Goal: Task Accomplishment & Management: Use online tool/utility

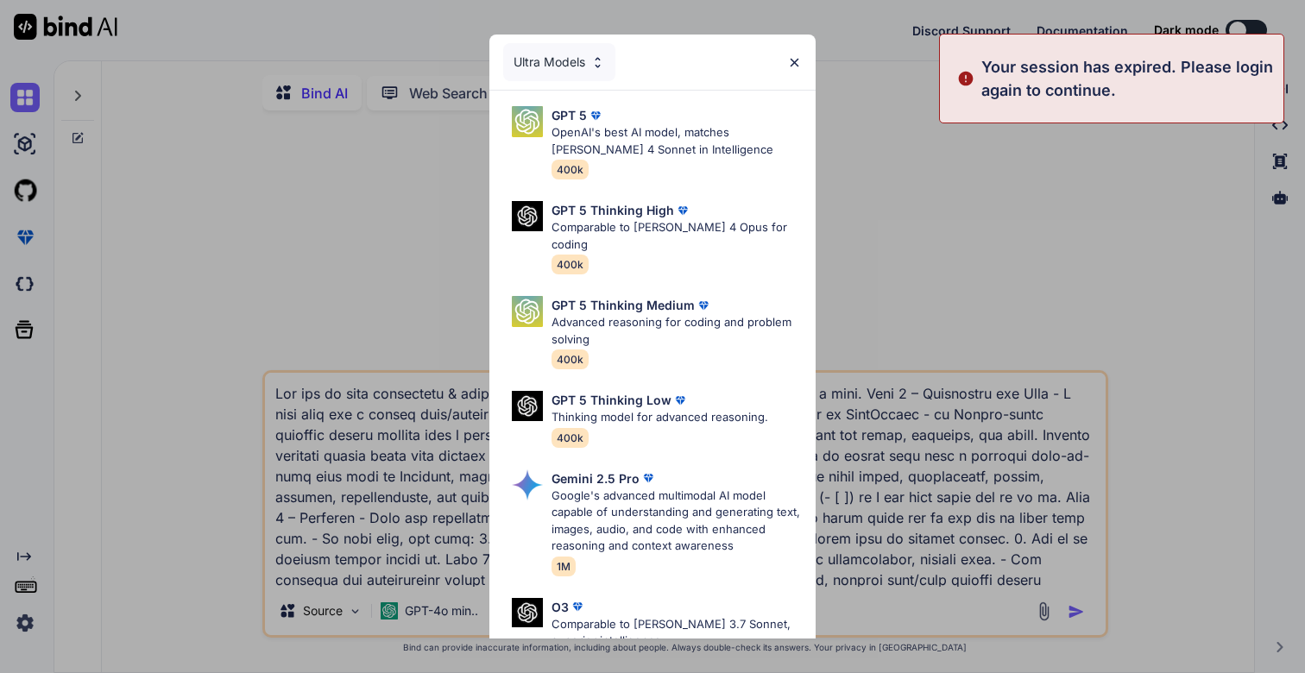
type textarea "x"
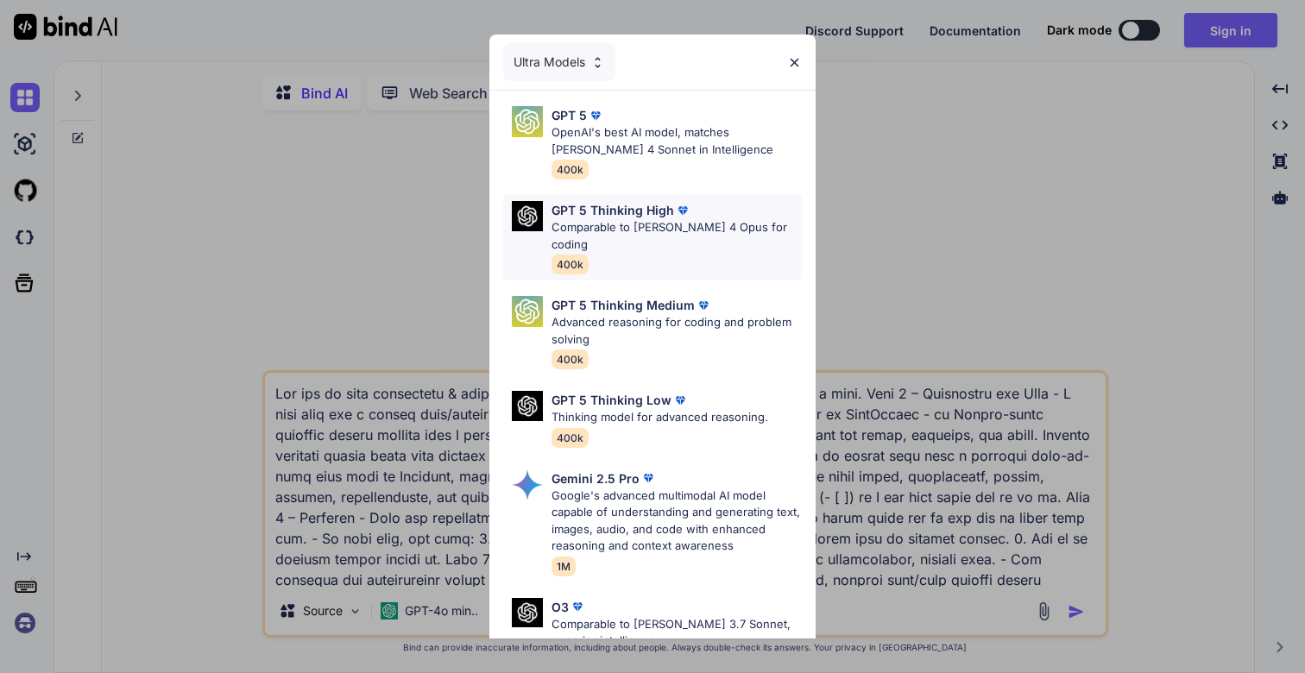
click at [667, 220] on p "Comparable to Claude 4 Opus for coding" at bounding box center [676, 236] width 250 height 34
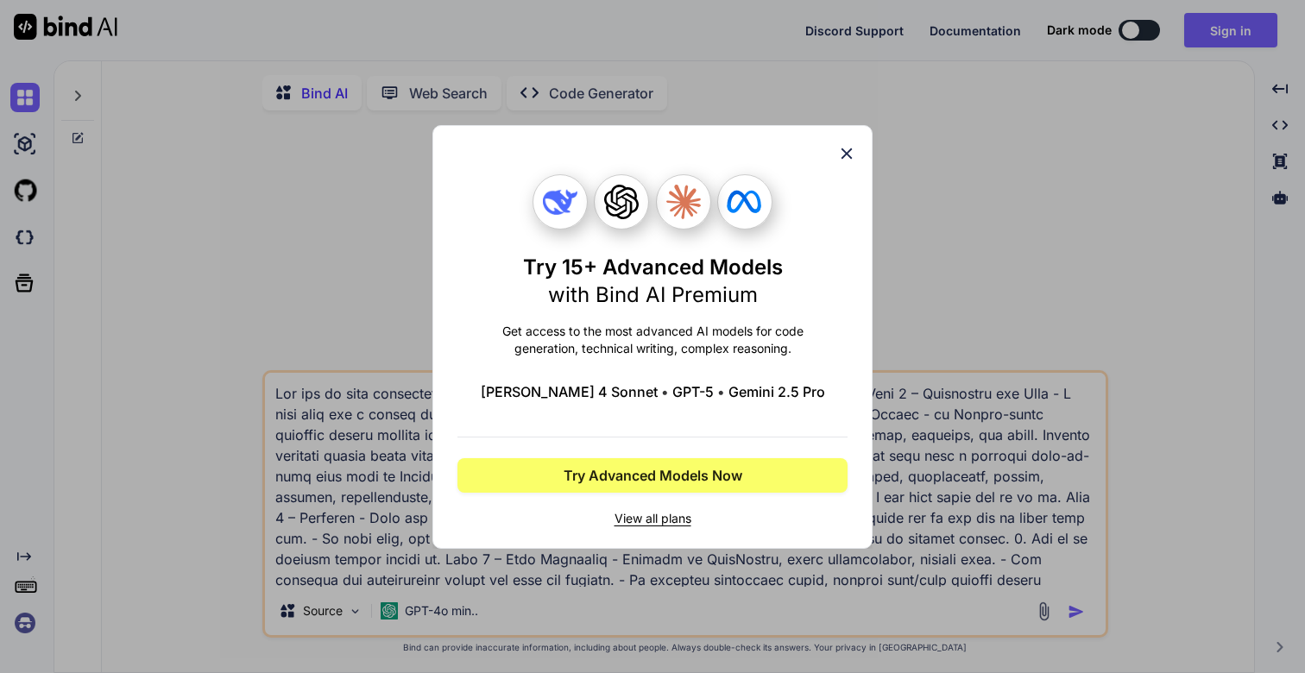
click at [845, 152] on icon at bounding box center [846, 153] width 11 height 11
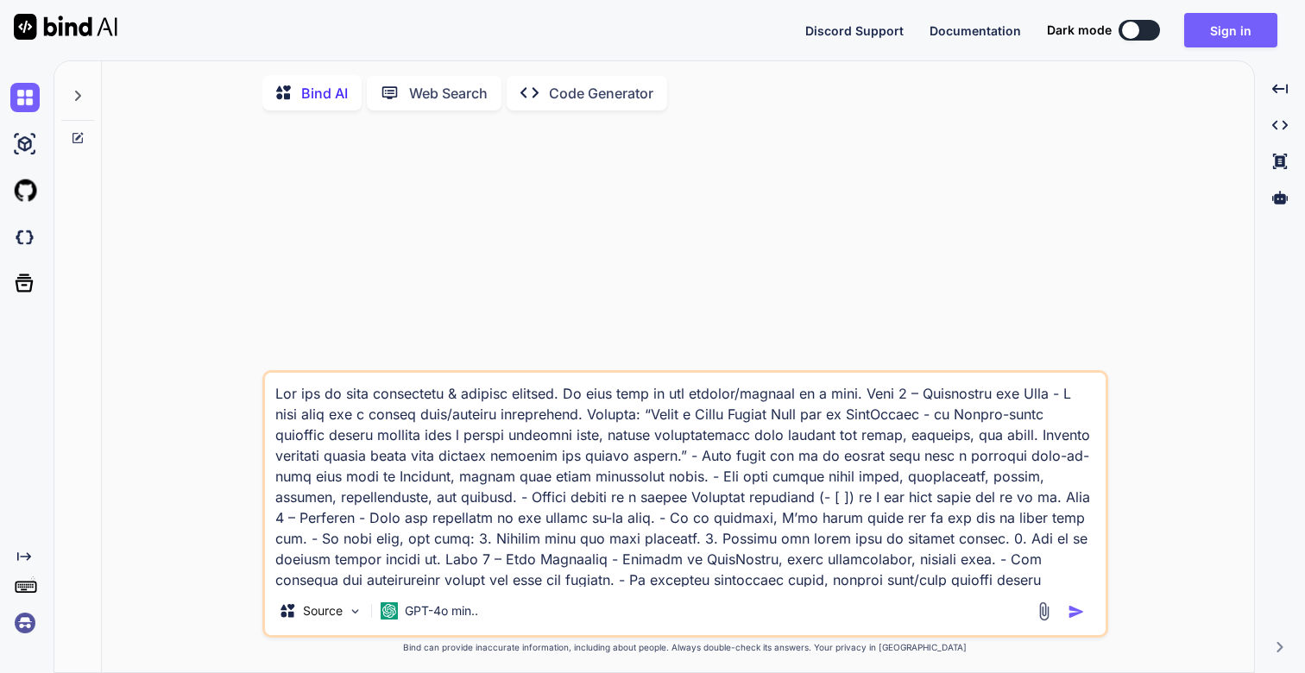
click at [24, 625] on img at bounding box center [24, 622] width 29 height 29
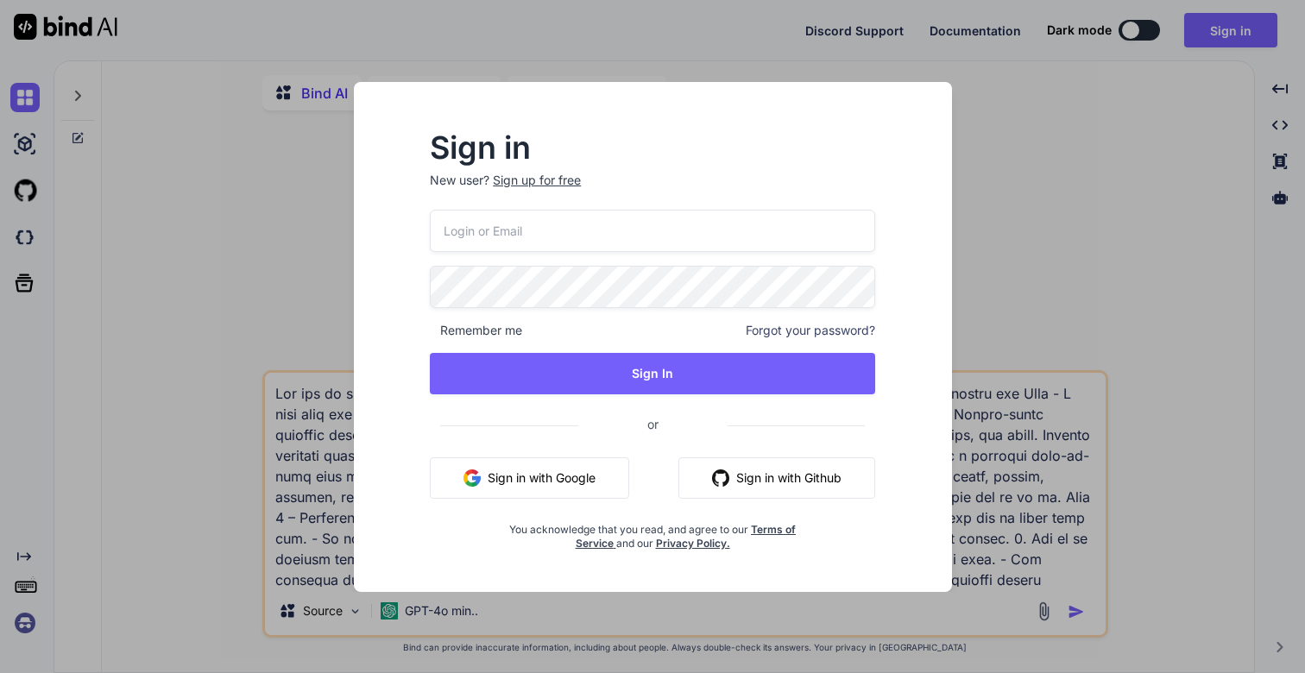
click at [494, 222] on input "email" at bounding box center [652, 231] width 445 height 42
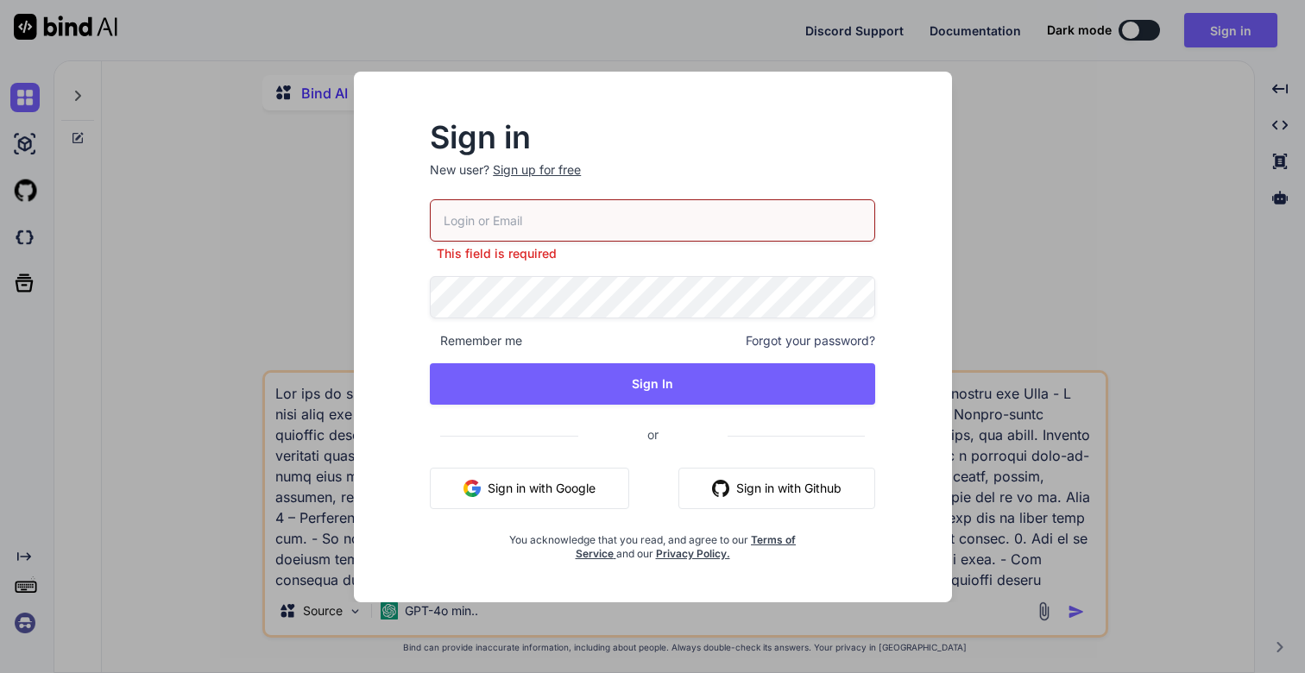
type input "[DOMAIN_NAME][EMAIL_ADDRESS][DOMAIN_NAME]"
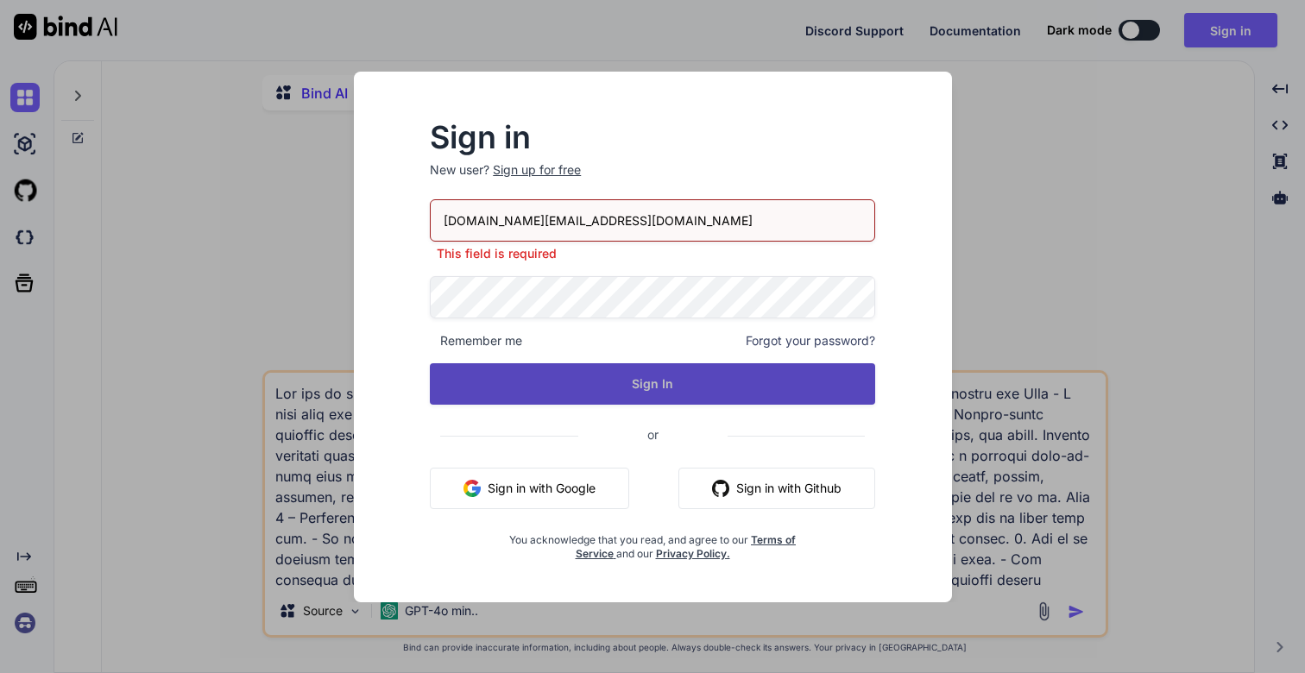
click at [620, 377] on button "Sign In" at bounding box center [652, 383] width 445 height 41
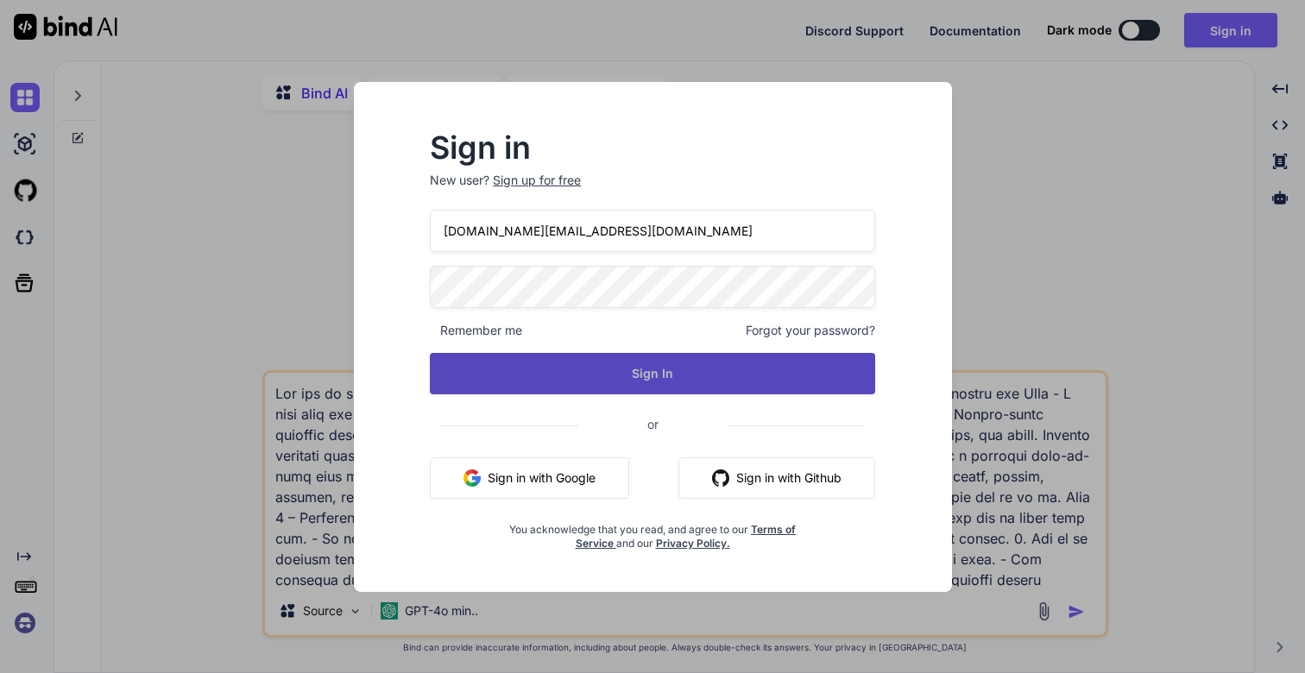
click at [682, 386] on button "Sign In" at bounding box center [652, 373] width 445 height 41
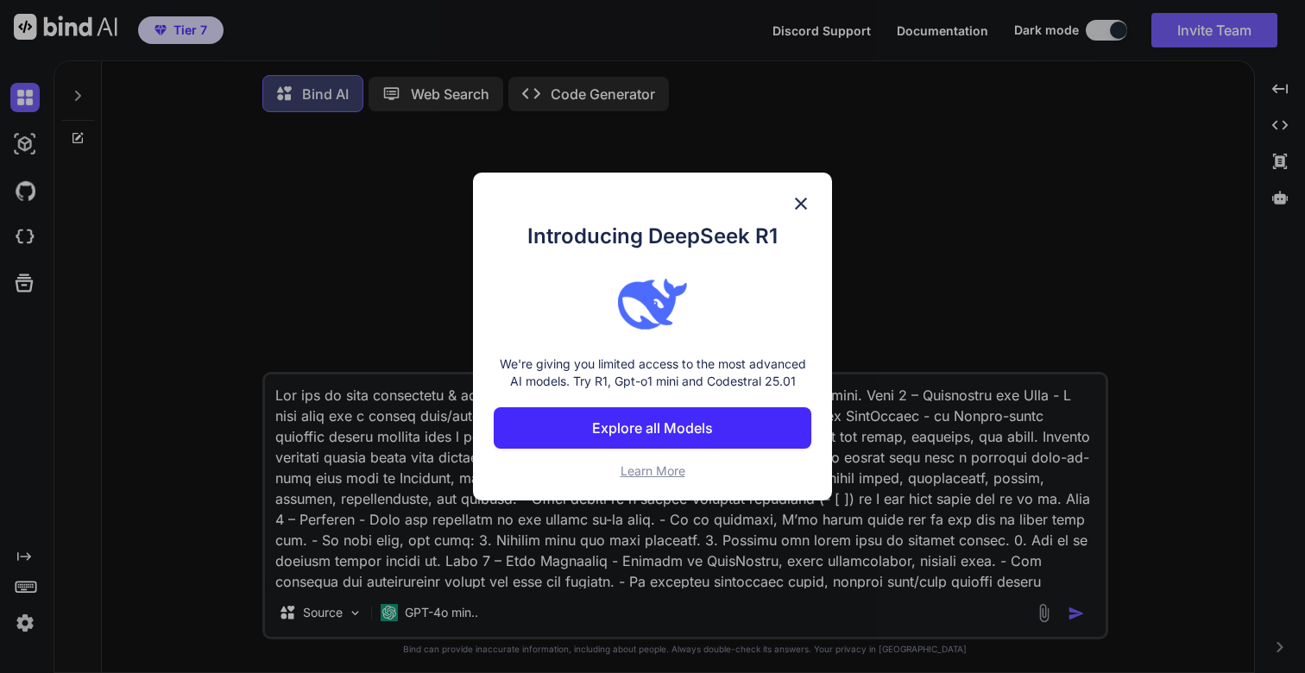
click at [799, 198] on img at bounding box center [800, 203] width 21 height 21
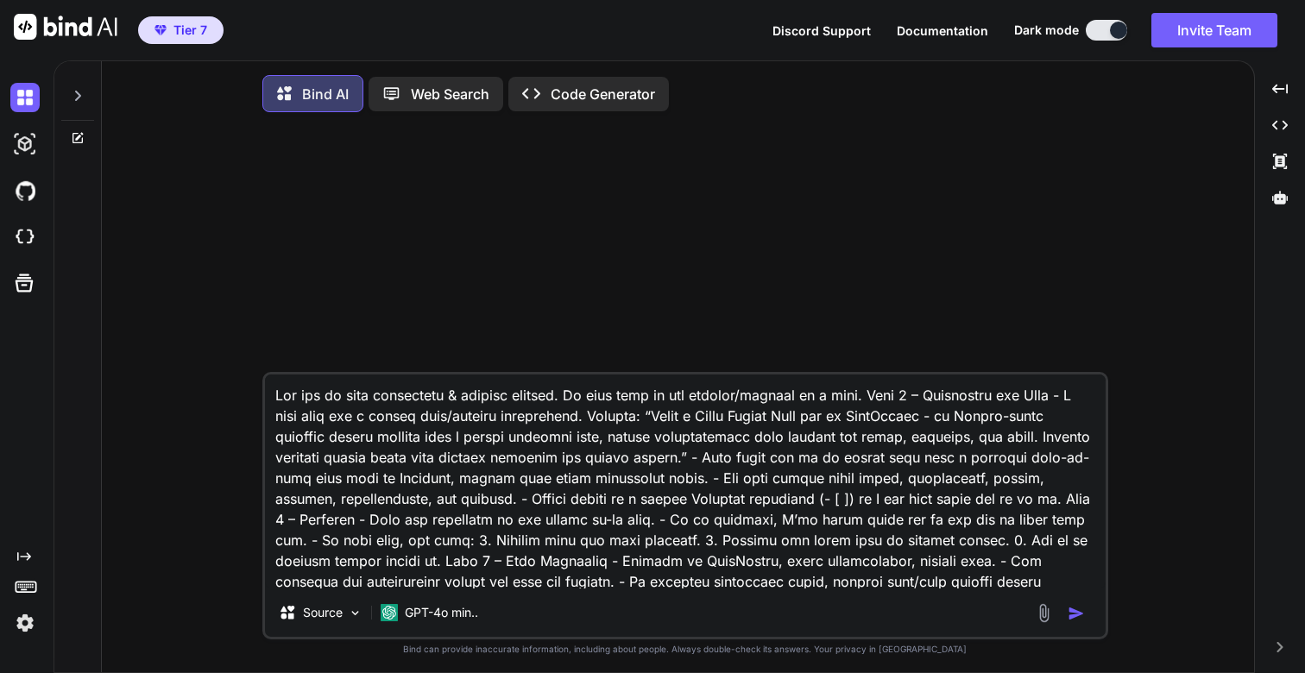
click at [80, 97] on icon at bounding box center [78, 96] width 6 height 10
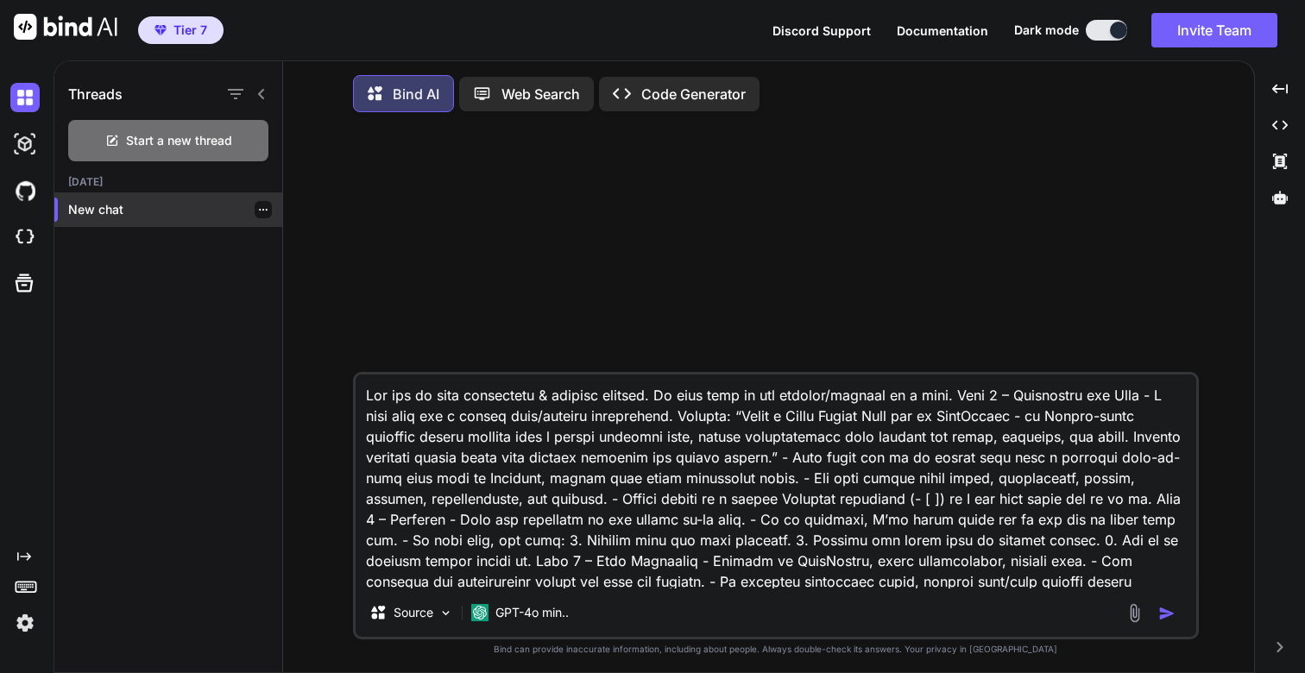
click at [118, 211] on p "New chat" at bounding box center [175, 209] width 214 height 17
click at [25, 153] on img at bounding box center [24, 143] width 29 height 29
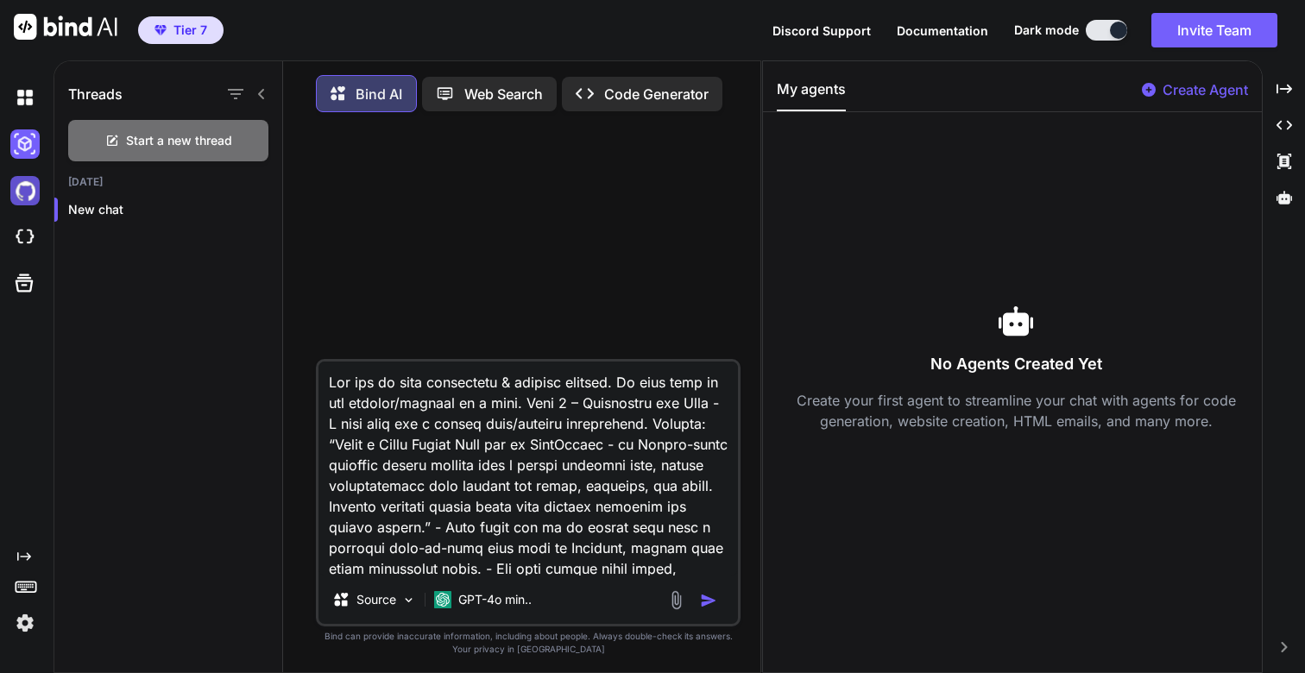
click at [30, 200] on img at bounding box center [24, 190] width 29 height 29
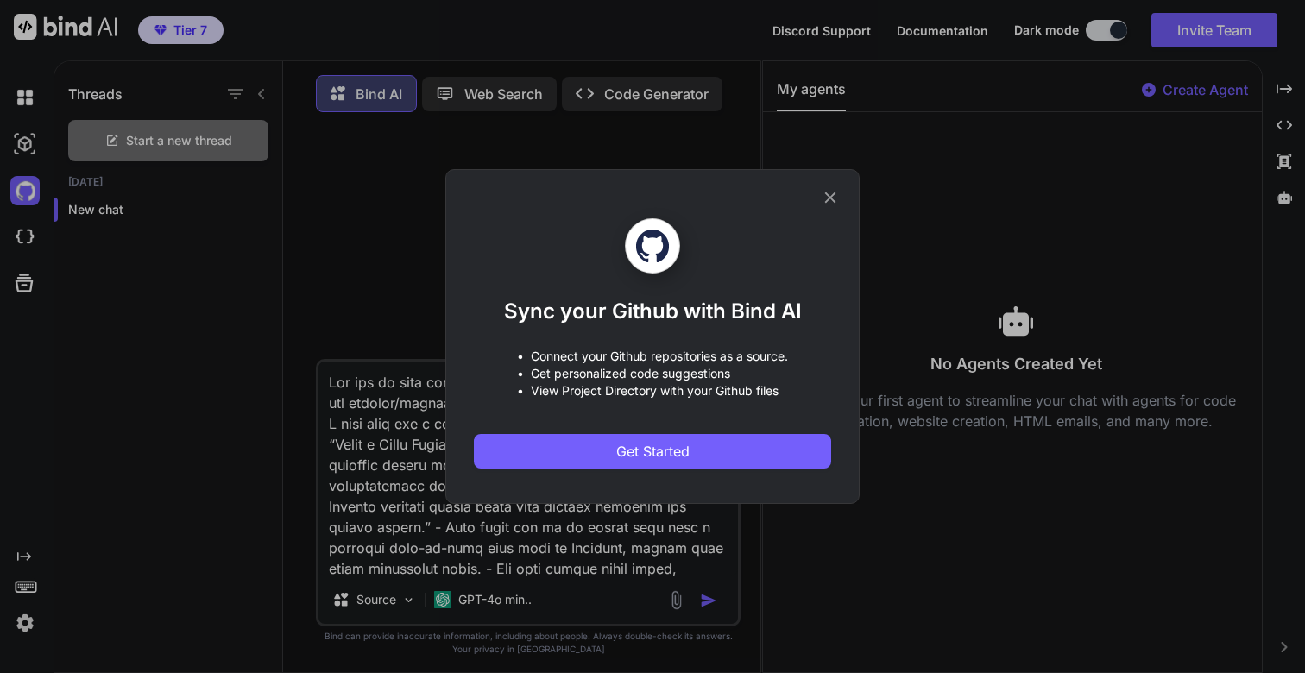
click at [27, 239] on div "Sync your Github with Bind AI • Connect your Github repositories as a source. •…" at bounding box center [652, 336] width 1305 height 673
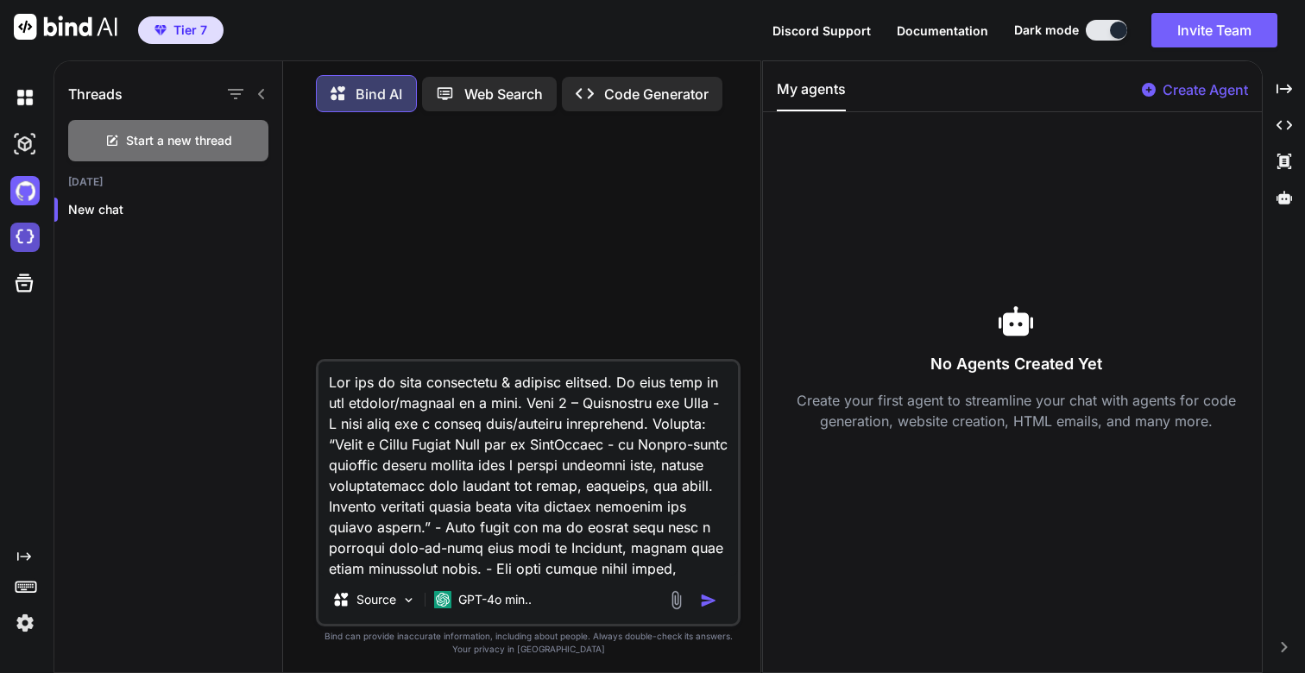
click at [24, 243] on img at bounding box center [24, 237] width 29 height 29
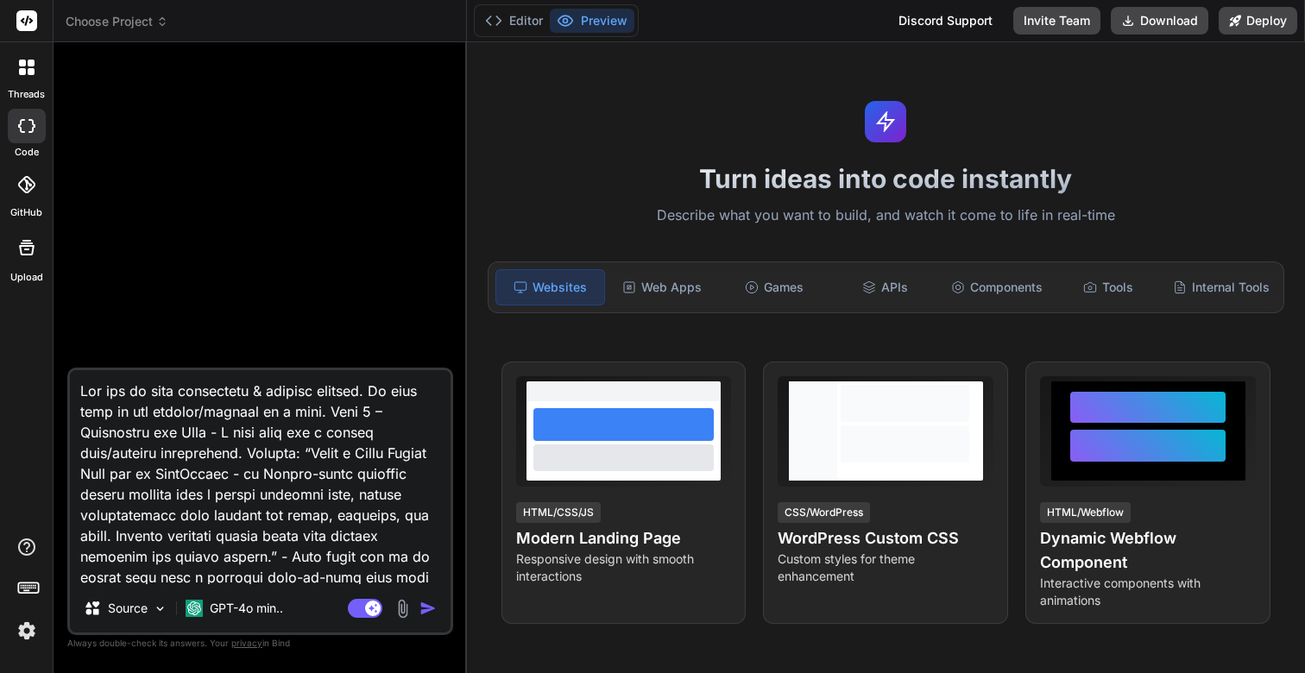
click at [18, 117] on div at bounding box center [27, 126] width 38 height 35
click at [26, 80] on div at bounding box center [27, 67] width 36 height 36
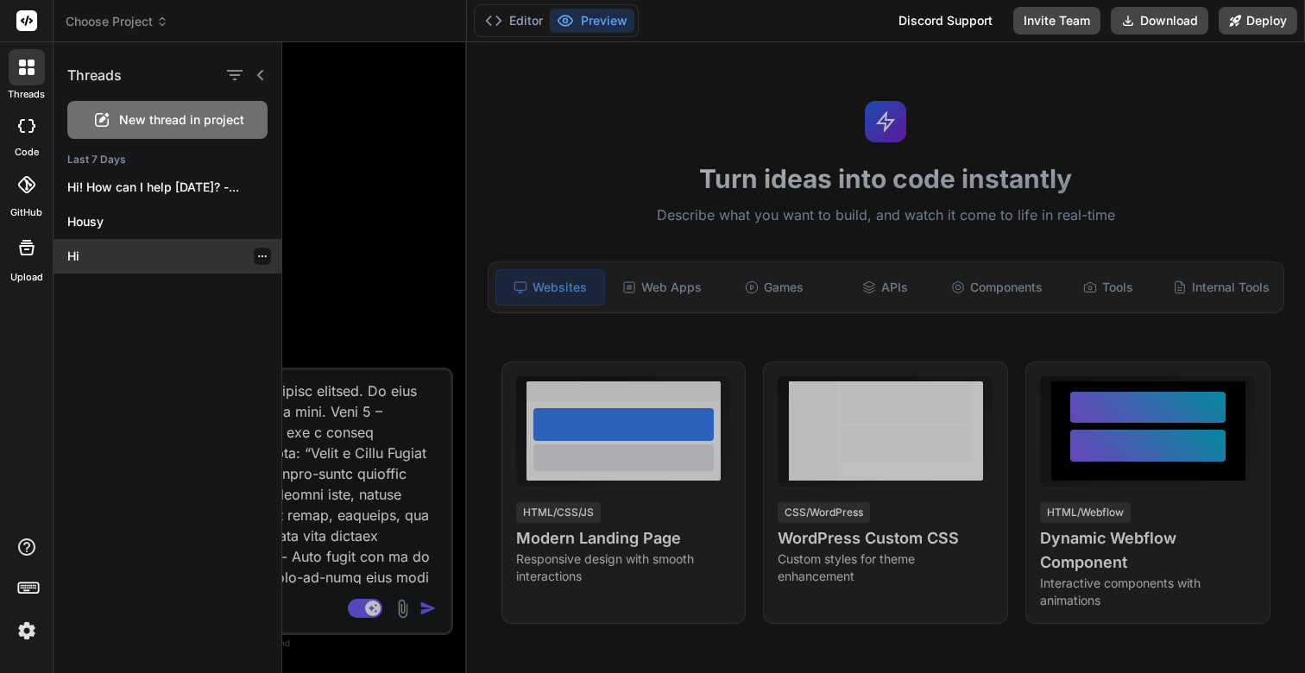
click at [89, 254] on p "Hi" at bounding box center [174, 256] width 214 height 17
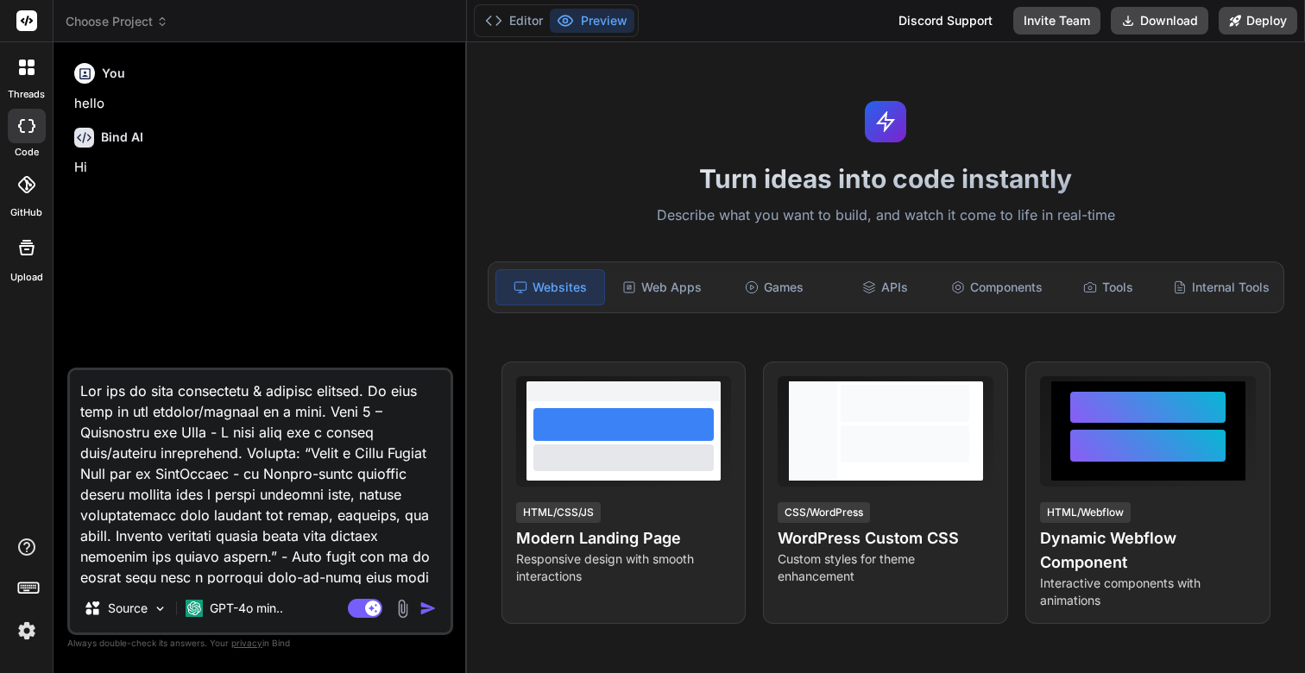
click at [39, 76] on div at bounding box center [27, 67] width 36 height 36
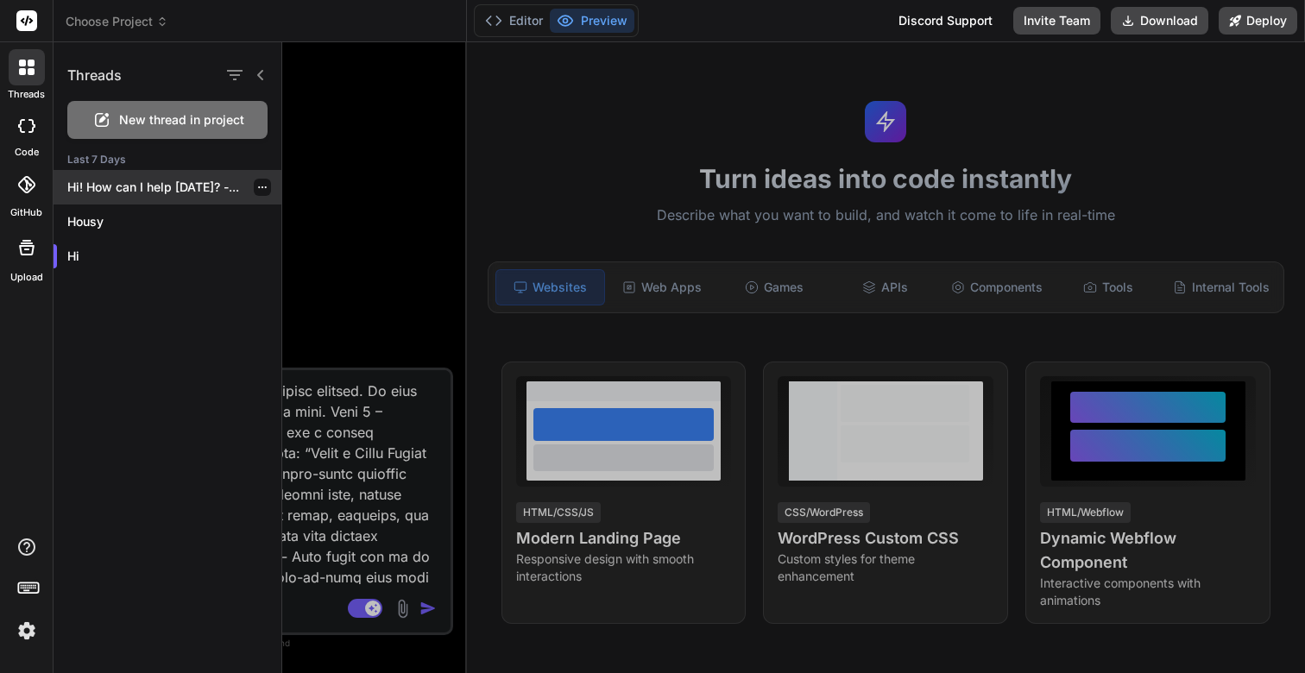
click at [115, 190] on p "Hi! How can I help [DATE]? -..." at bounding box center [174, 187] width 214 height 17
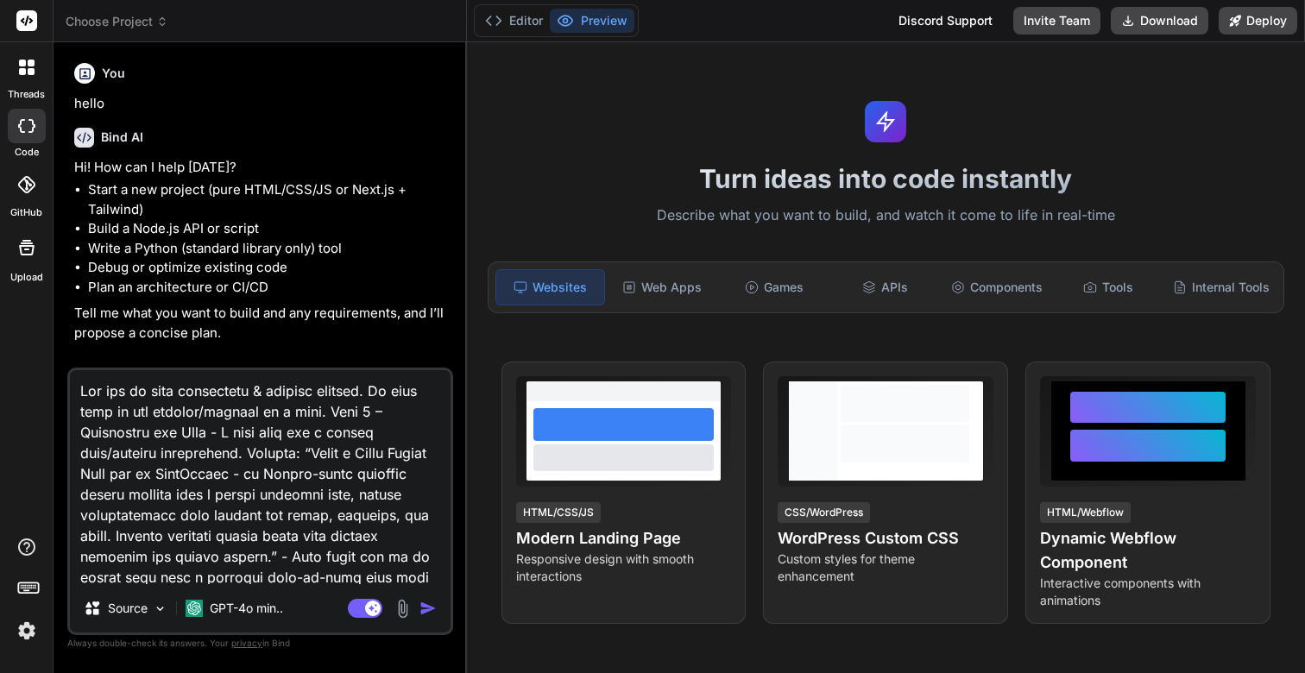
scroll to position [65, 0]
click at [16, 66] on div at bounding box center [27, 67] width 36 height 36
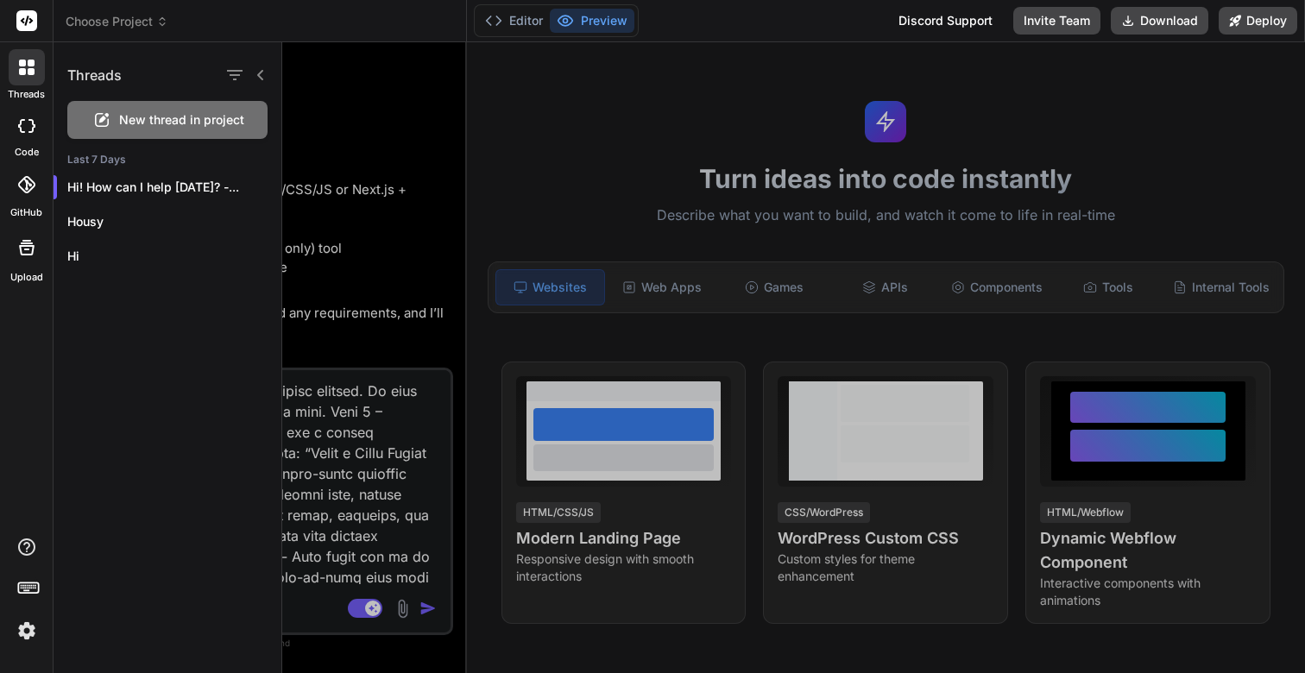
click at [311, 153] on div at bounding box center [793, 357] width 1023 height 631
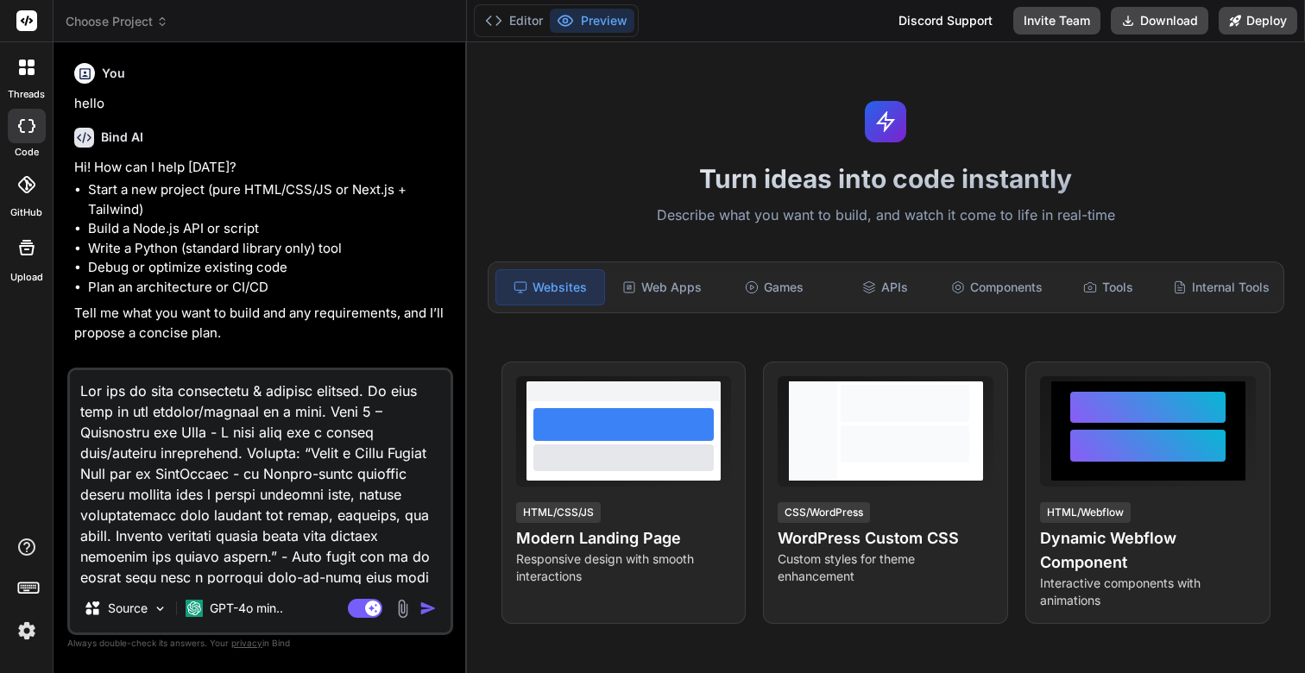
scroll to position [480, 0]
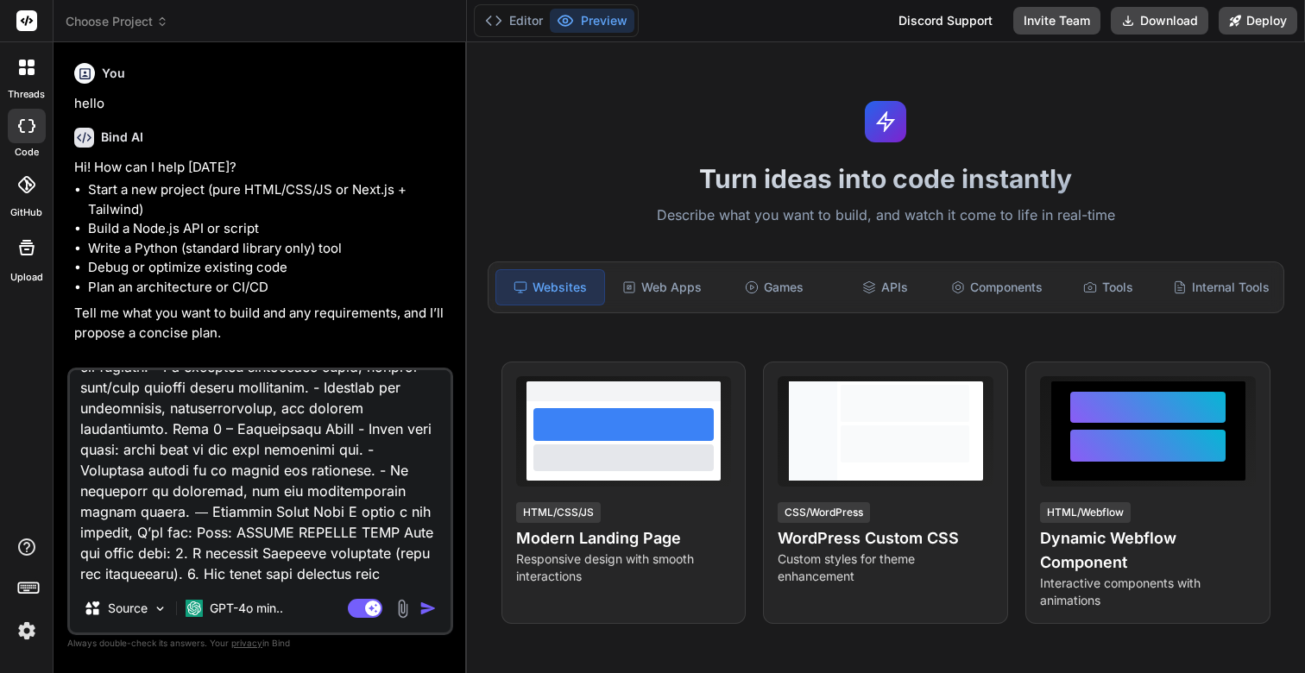
click at [30, 72] on icon at bounding box center [31, 71] width 7 height 7
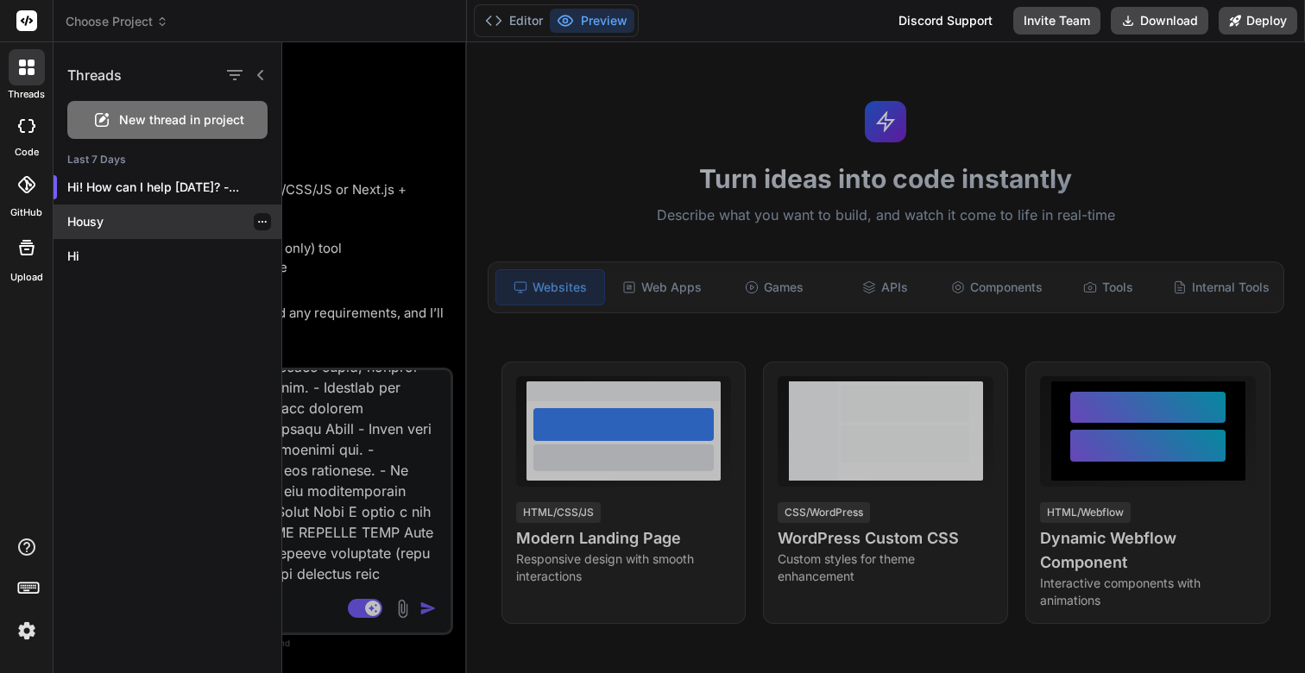
click at [110, 211] on div "Housy" at bounding box center [168, 222] width 228 height 35
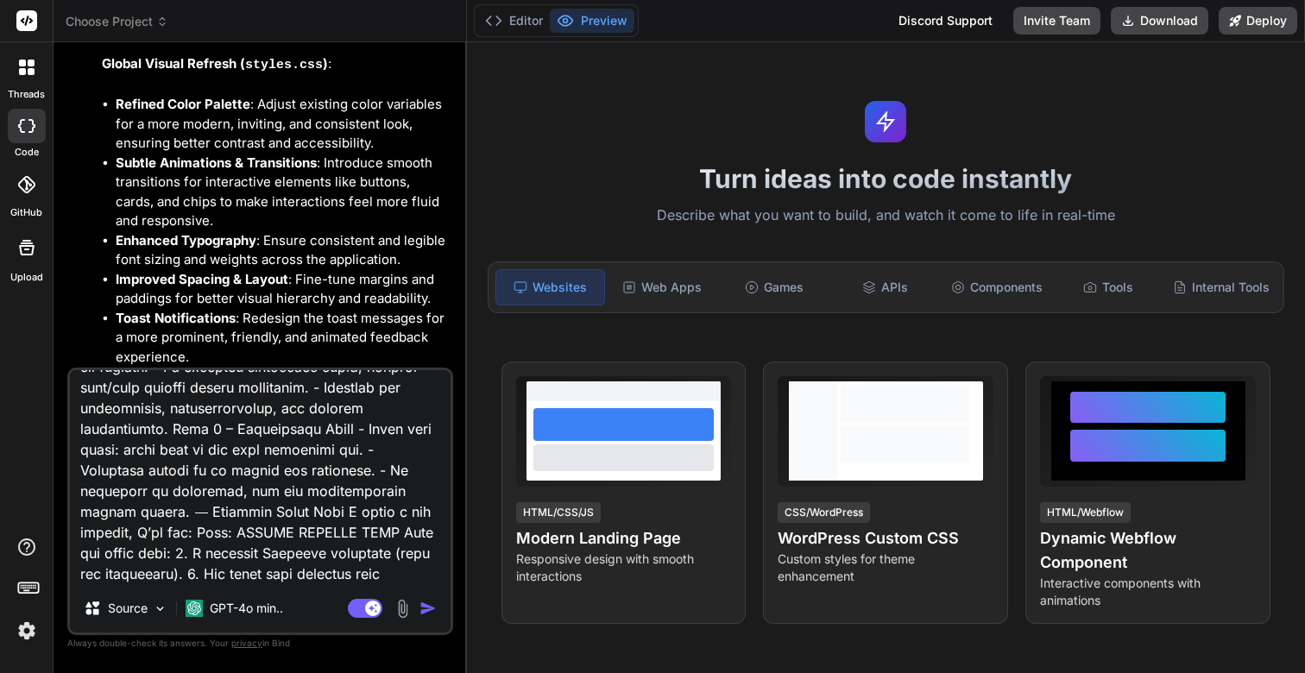
type textarea "x"
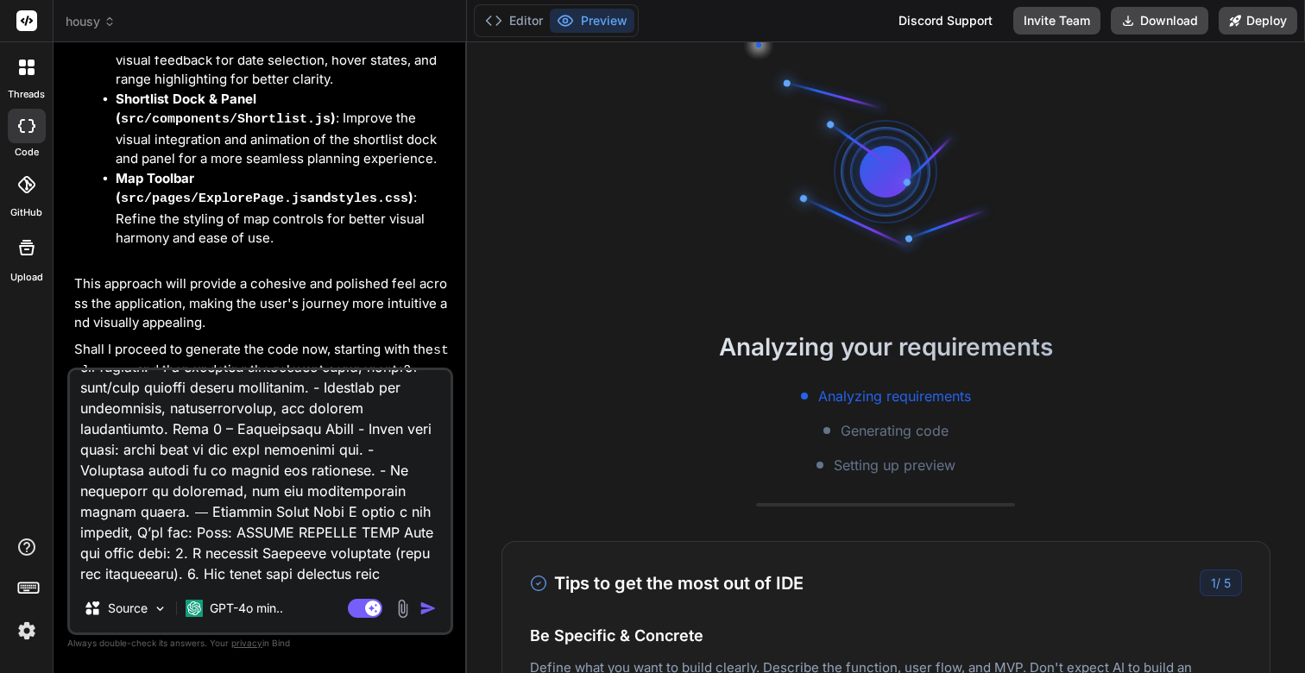
scroll to position [0, 0]
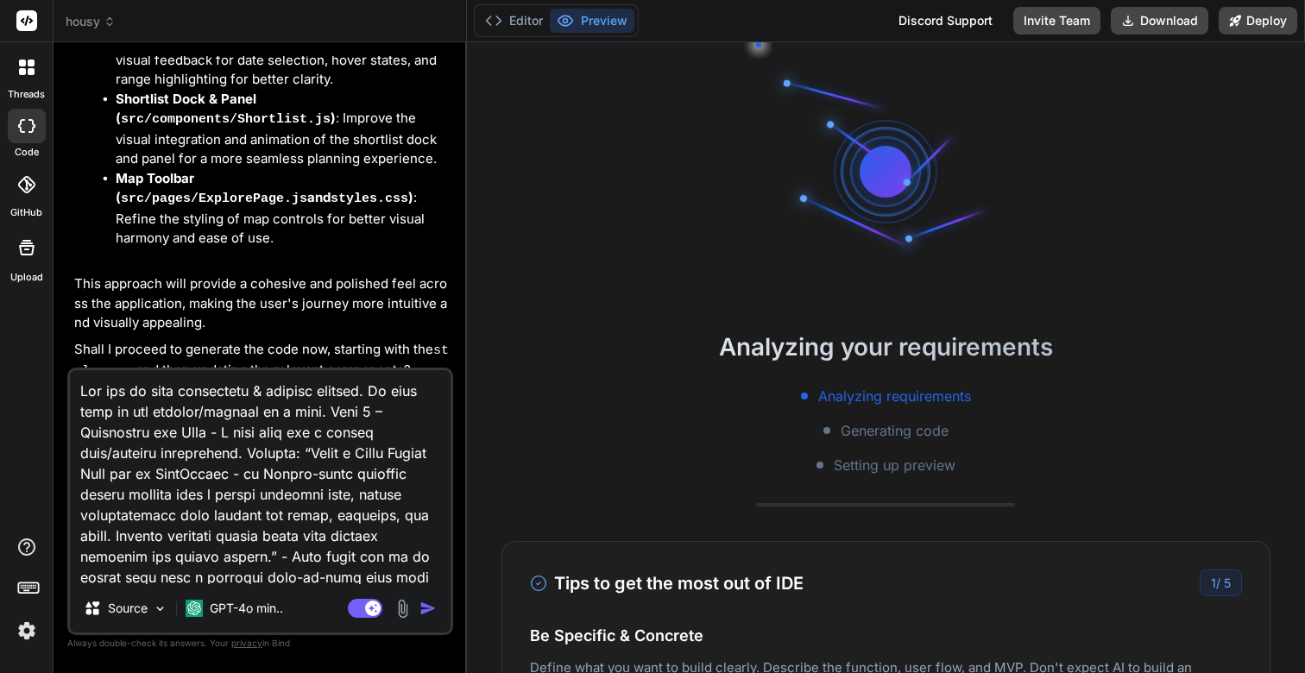
click at [332, 457] on textarea at bounding box center [260, 477] width 381 height 214
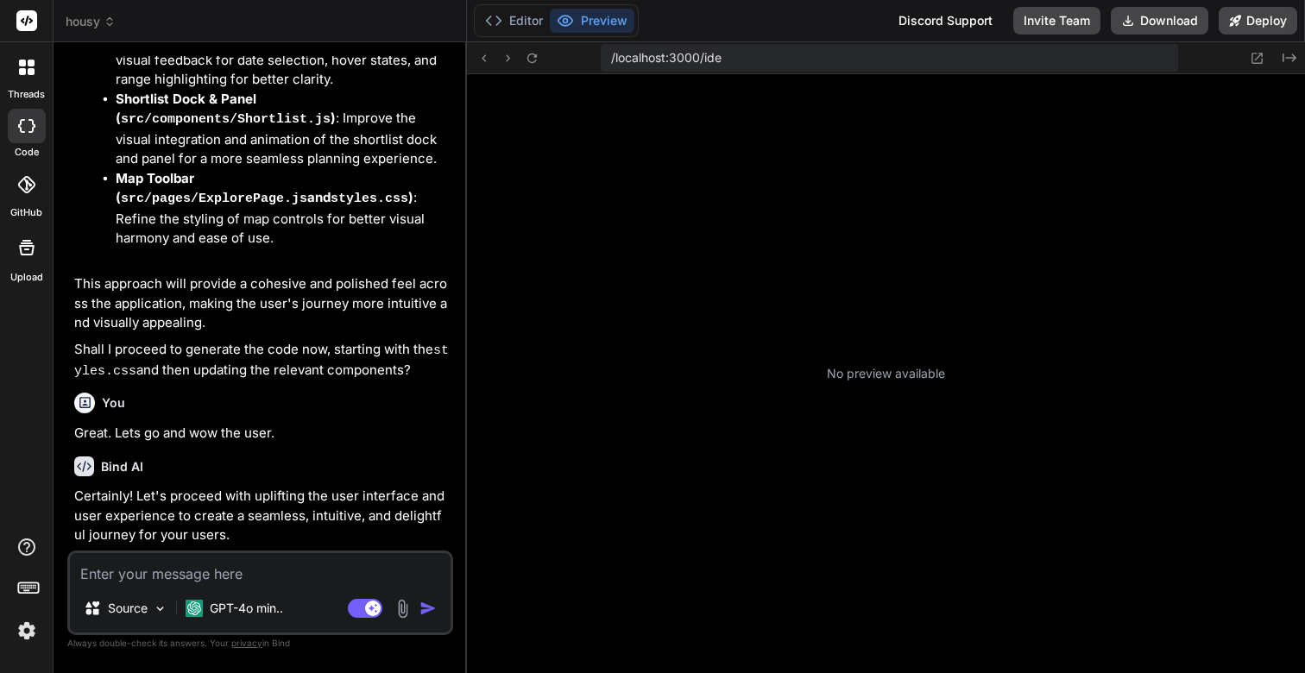
scroll to position [6156, 0]
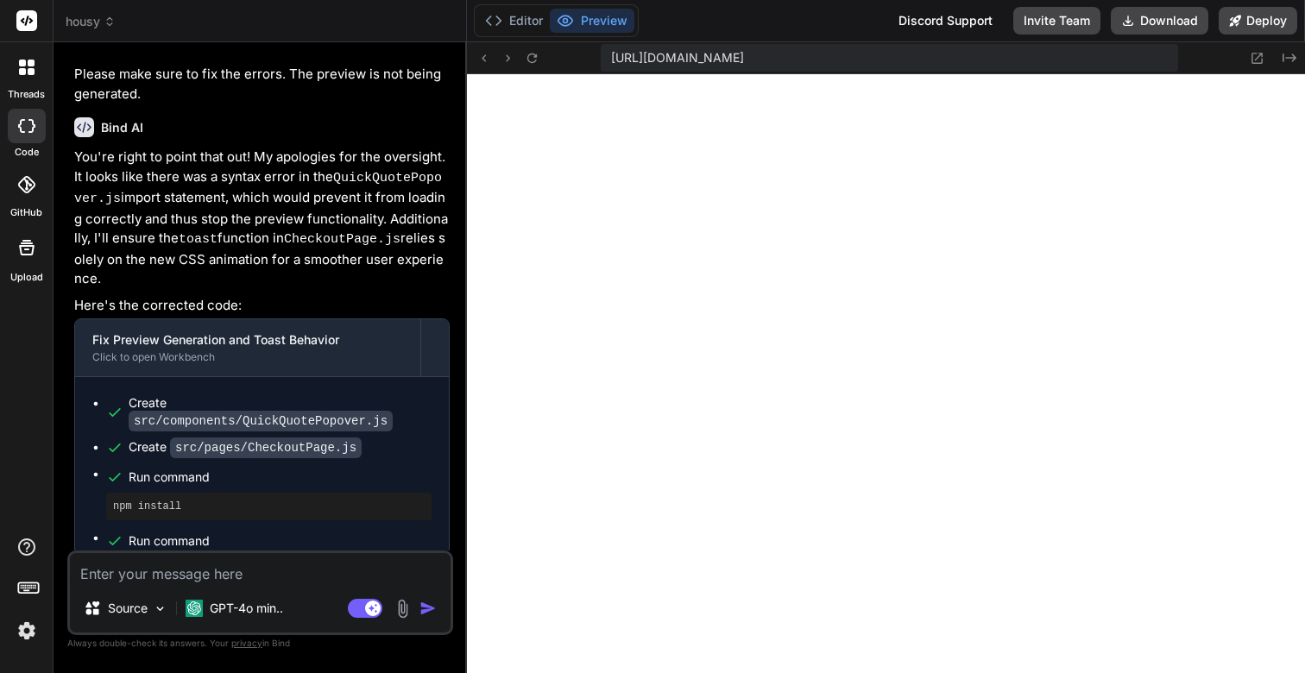
type textarea "x"
click at [1261, 54] on icon at bounding box center [1256, 58] width 11 height 11
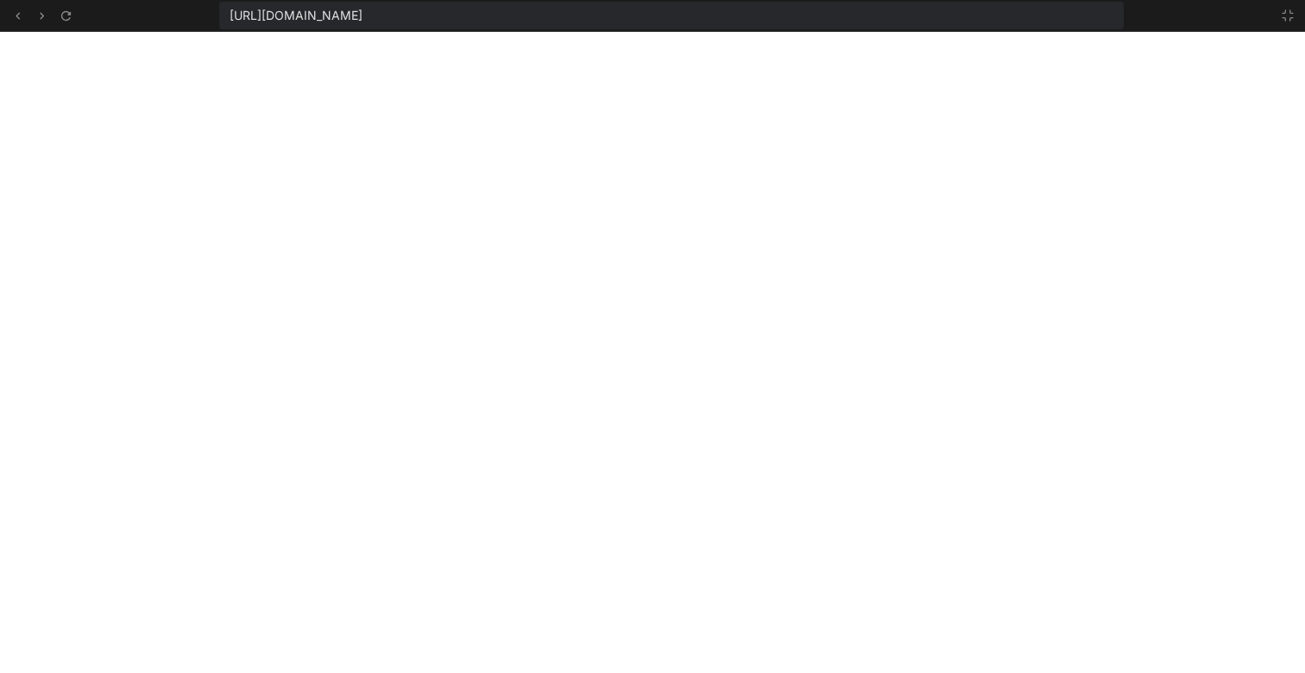
scroll to position [5131, 0]
click at [1288, 16] on icon at bounding box center [1288, 16] width 14 height 14
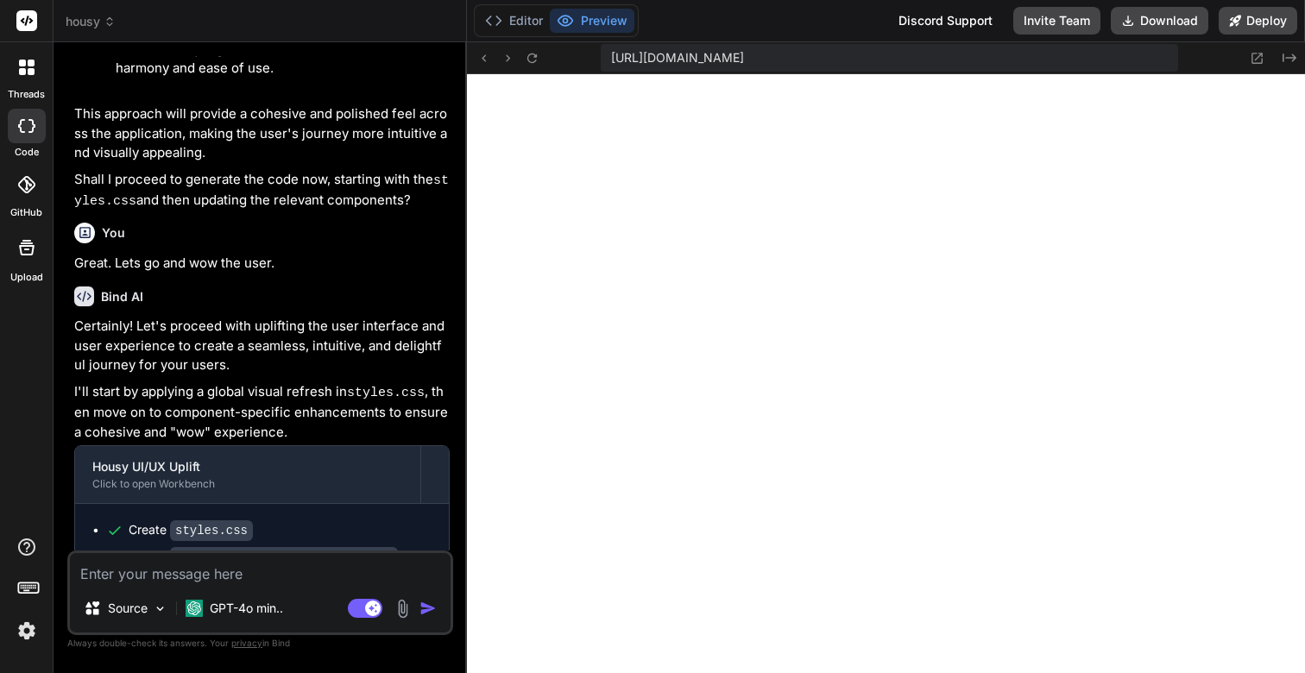
scroll to position [6156, 0]
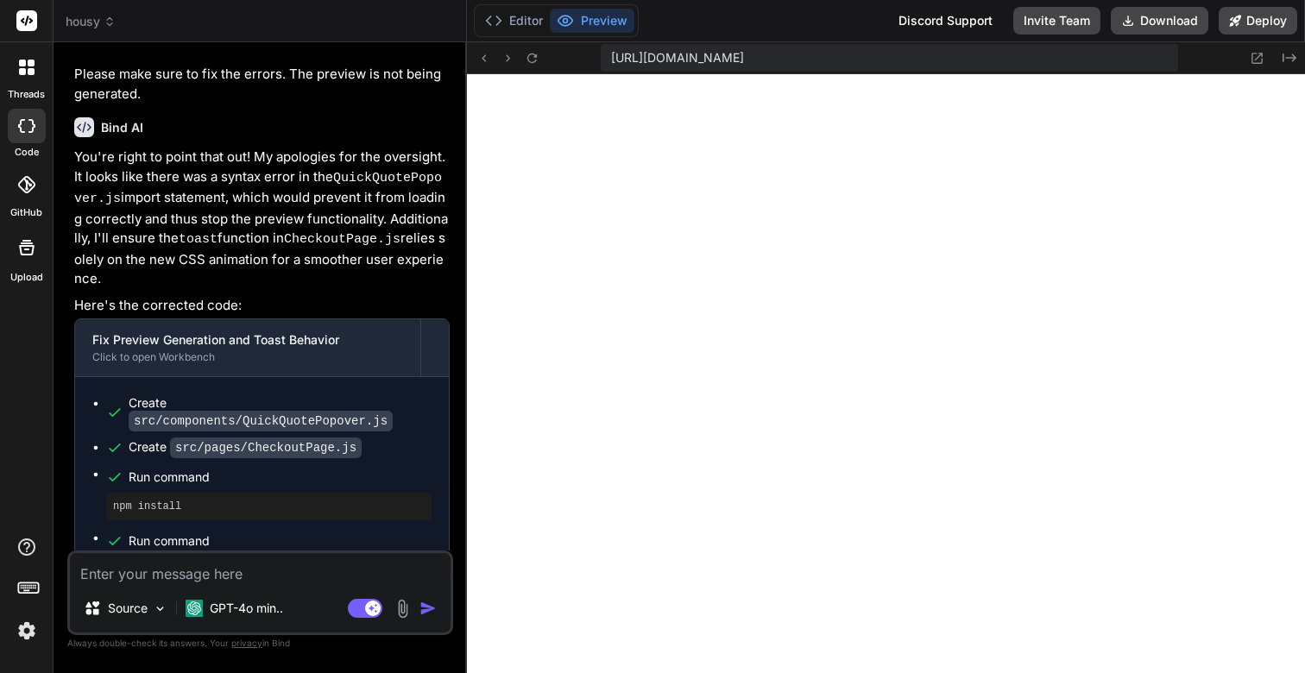
click at [142, 589] on div "Source GPT-4o min.. Agent Mode. When this toggle is activated, AI automatically…" at bounding box center [260, 593] width 386 height 85
click at [138, 579] on textarea at bounding box center [260, 568] width 381 height 31
type textarea "G"
type textarea "x"
type textarea "Gr"
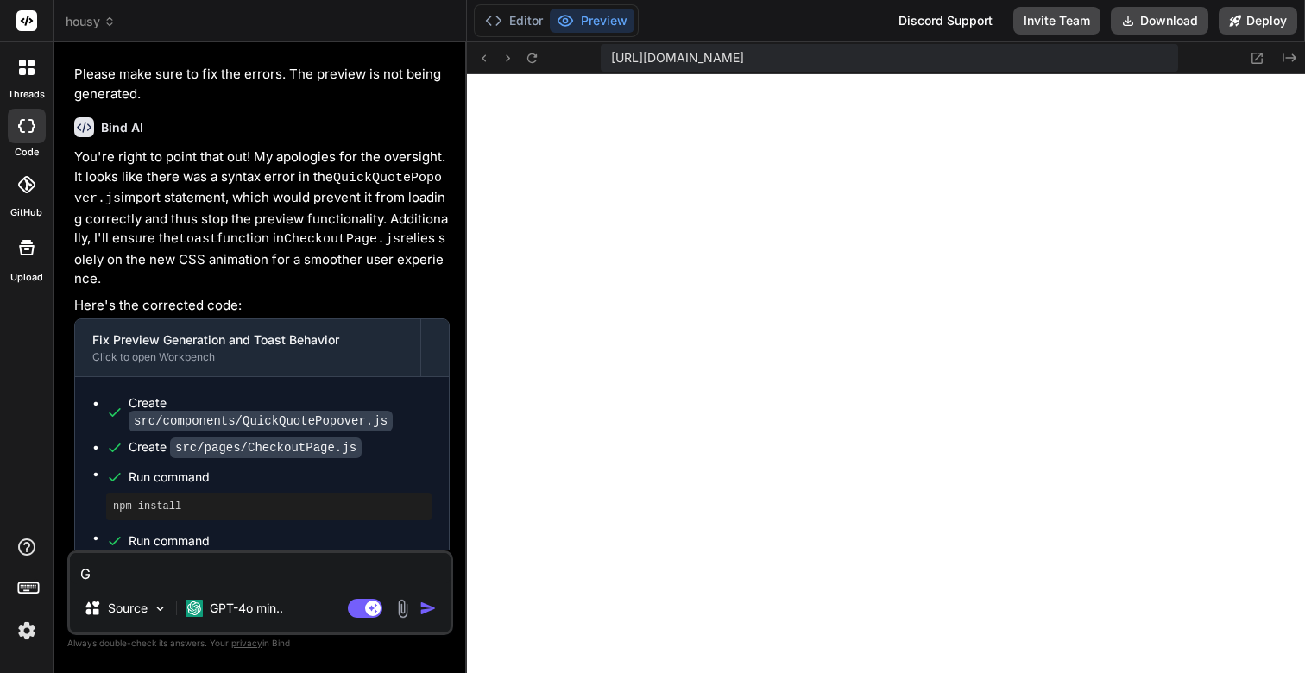
type textarea "x"
type textarea "Gre"
type textarea "x"
type textarea "Grea"
type textarea "x"
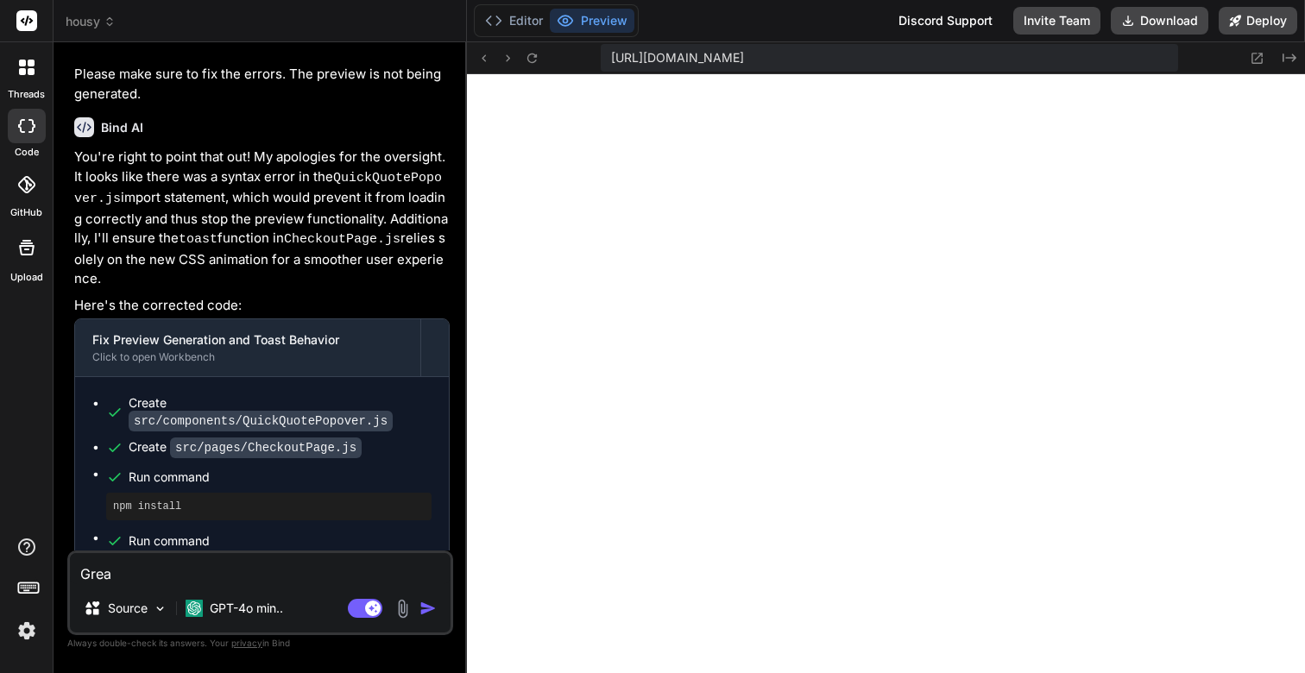
type textarea "Great"
type textarea "x"
type textarea "Great"
type textarea "x"
type textarea "Great"
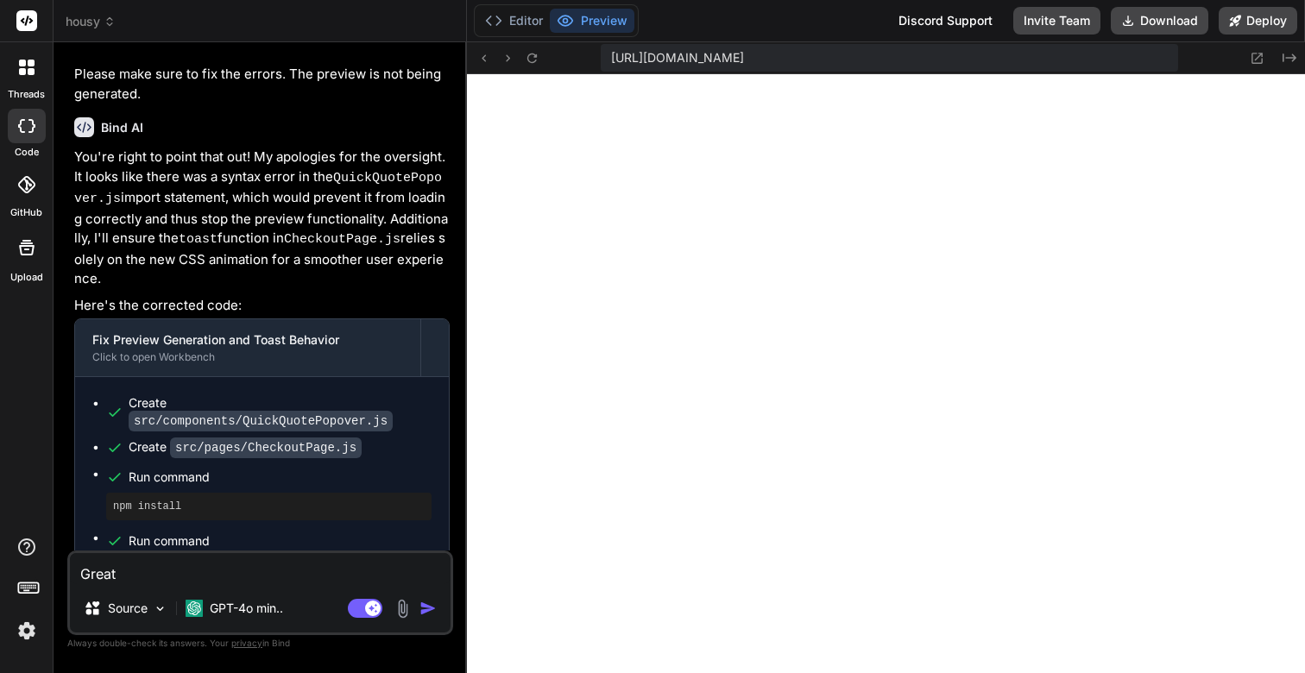
type textarea "x"
type textarea "Great."
type textarea "x"
type textarea "Great."
type textarea "x"
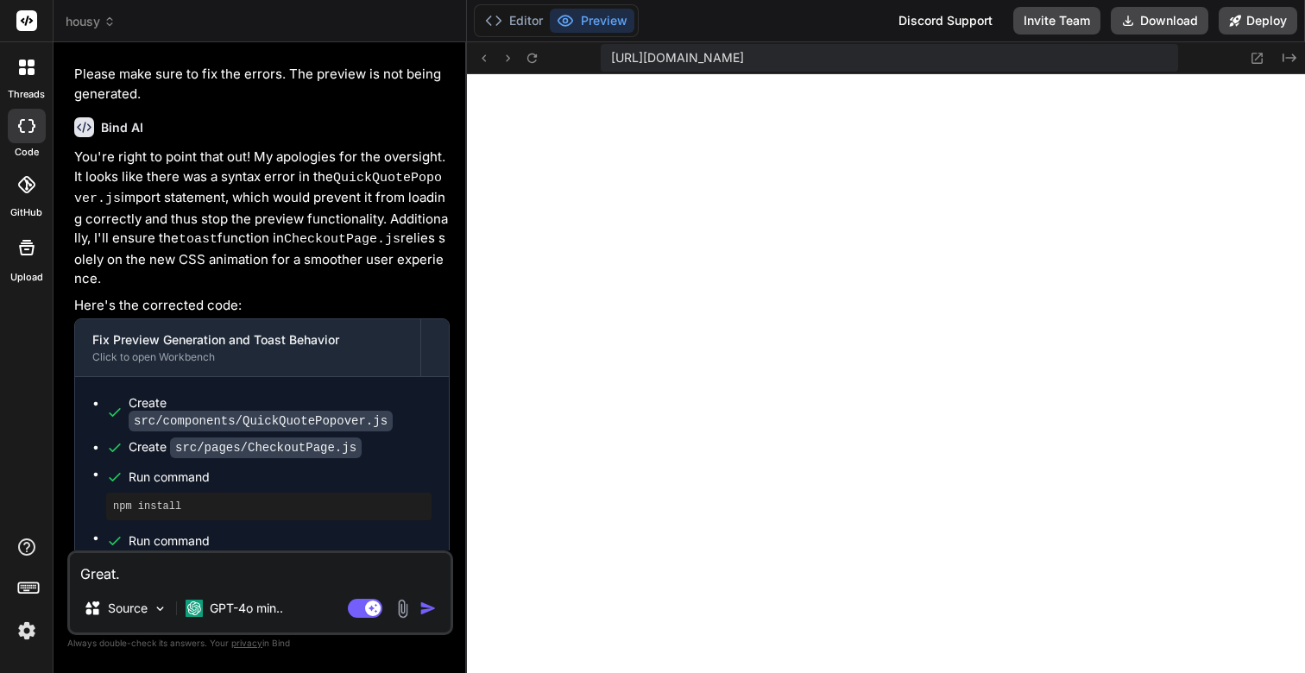
type textarea "Great."
type textarea "x"
type textarea "Great. N"
type textarea "x"
type textarea "Great. No"
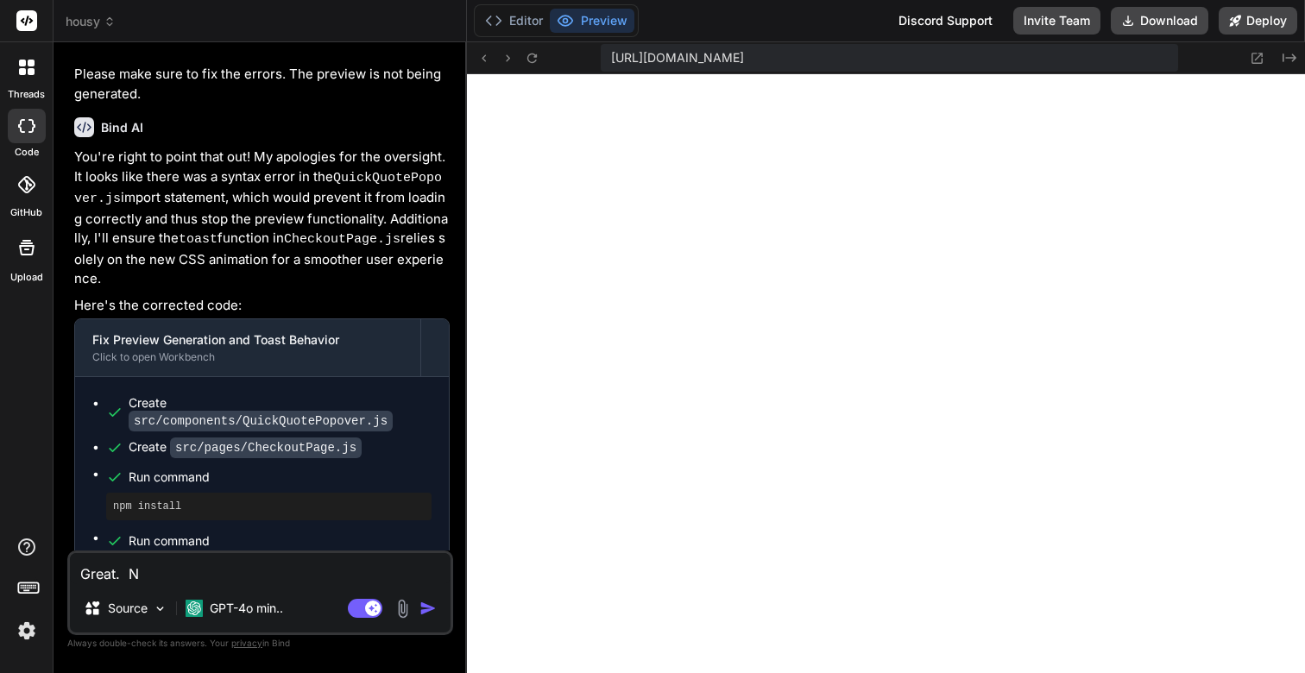
type textarea "x"
type textarea "Great. Now"
type textarea "x"
type textarea "Great. Now"
type textarea "x"
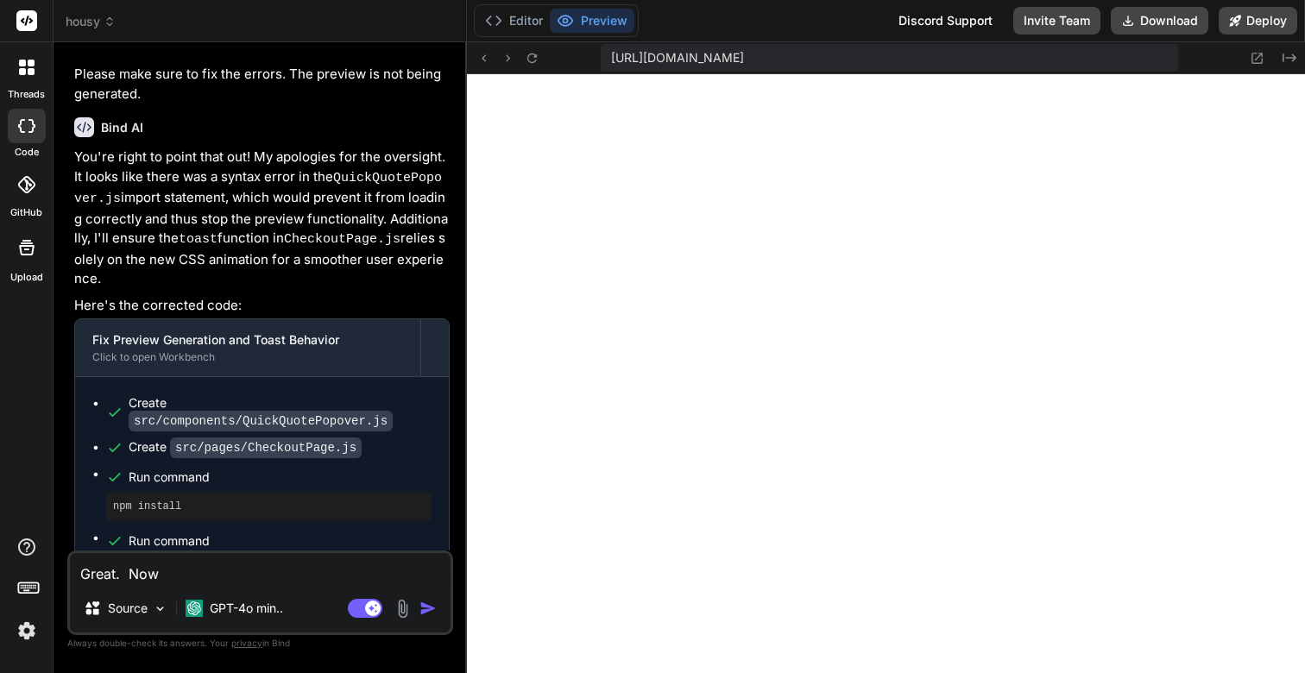
type textarea "Great. Now l"
type textarea "x"
type textarea "Great. Now le"
type textarea "x"
type textarea "Great. Now let"
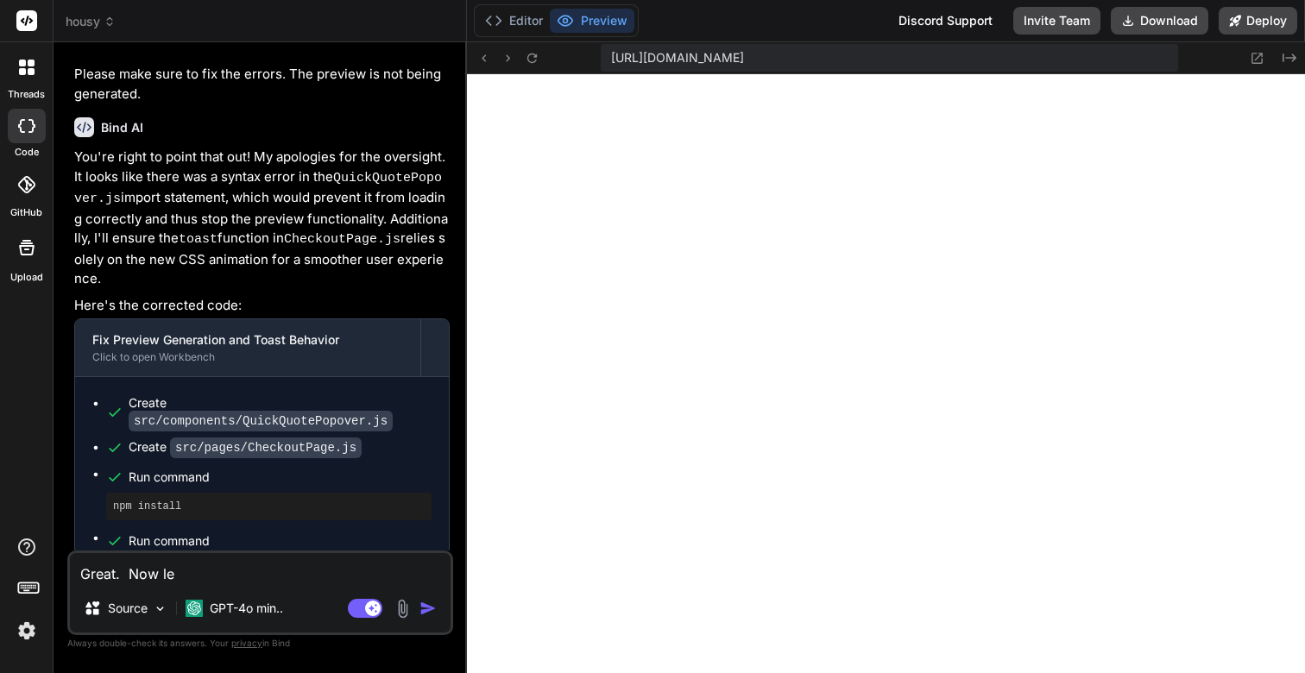
type textarea "x"
type textarea "Great. Now lets"
type textarea "x"
type textarea "Great. Now lets"
type textarea "x"
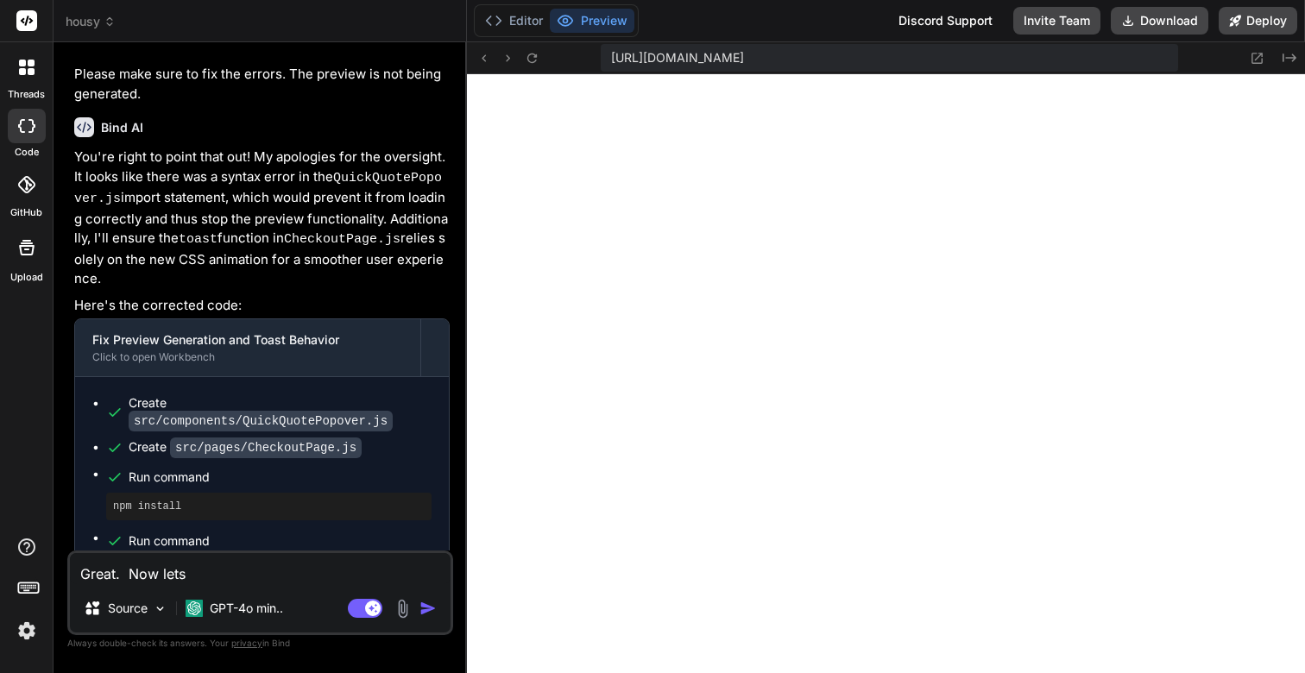
type textarea "Great. Now lets a"
type textarea "x"
type textarea "Great. Now lets an"
type textarea "x"
type textarea "Great. Now lets [PERSON_NAME]"
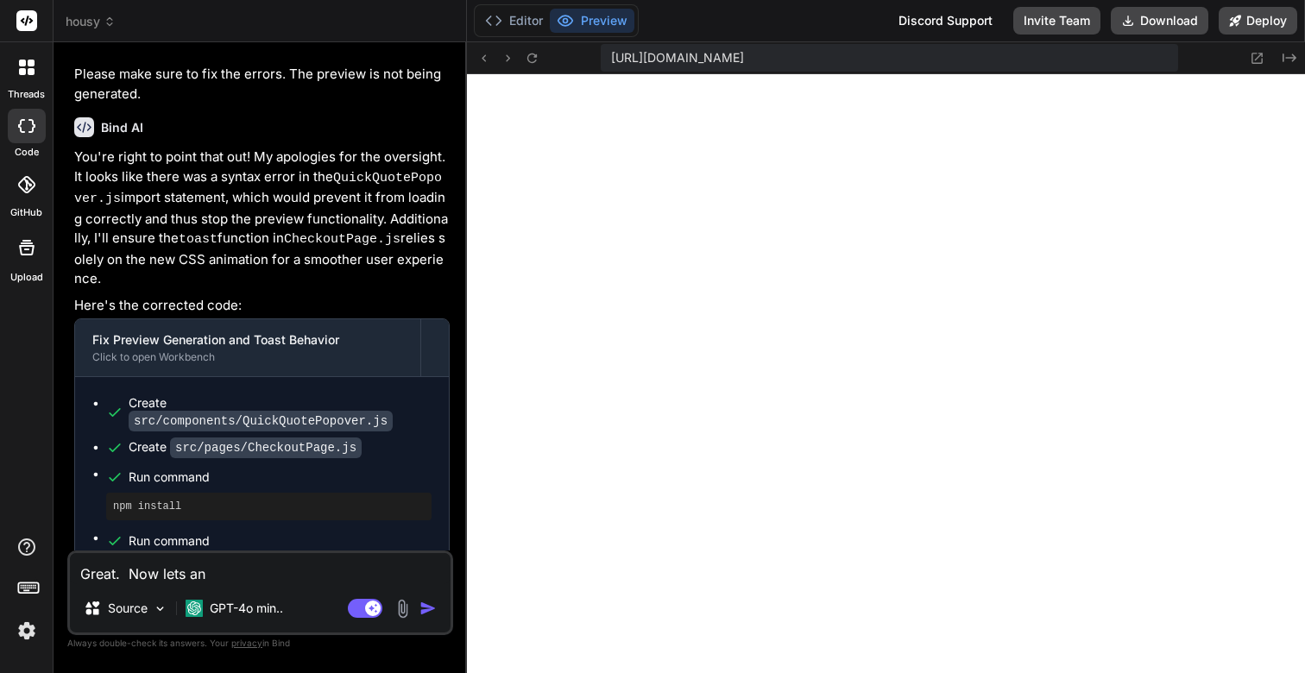
type textarea "x"
type textarea "Great. Now lets anal"
type textarea "x"
type textarea "Great. Now lets analy"
type textarea "x"
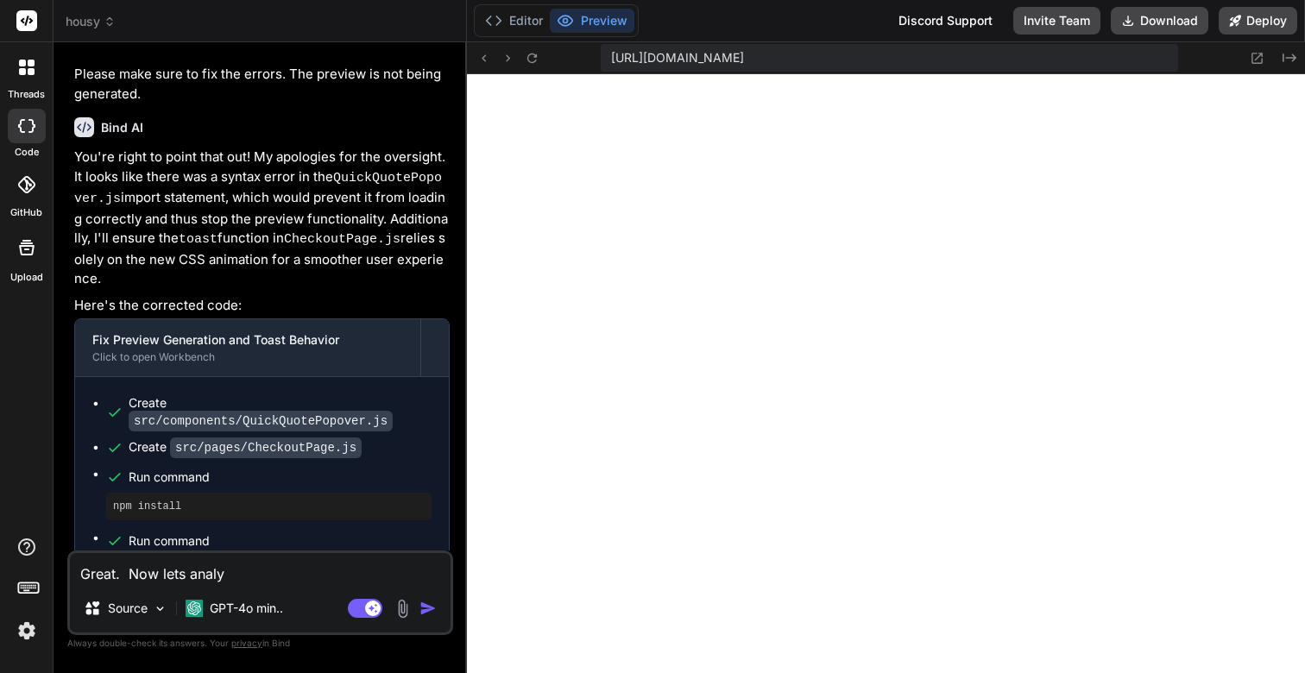
type textarea "Great. Now lets analyz"
type textarea "x"
type textarea "Great. Now lets analyze"
type textarea "x"
type textarea "Great. Now lets analyze"
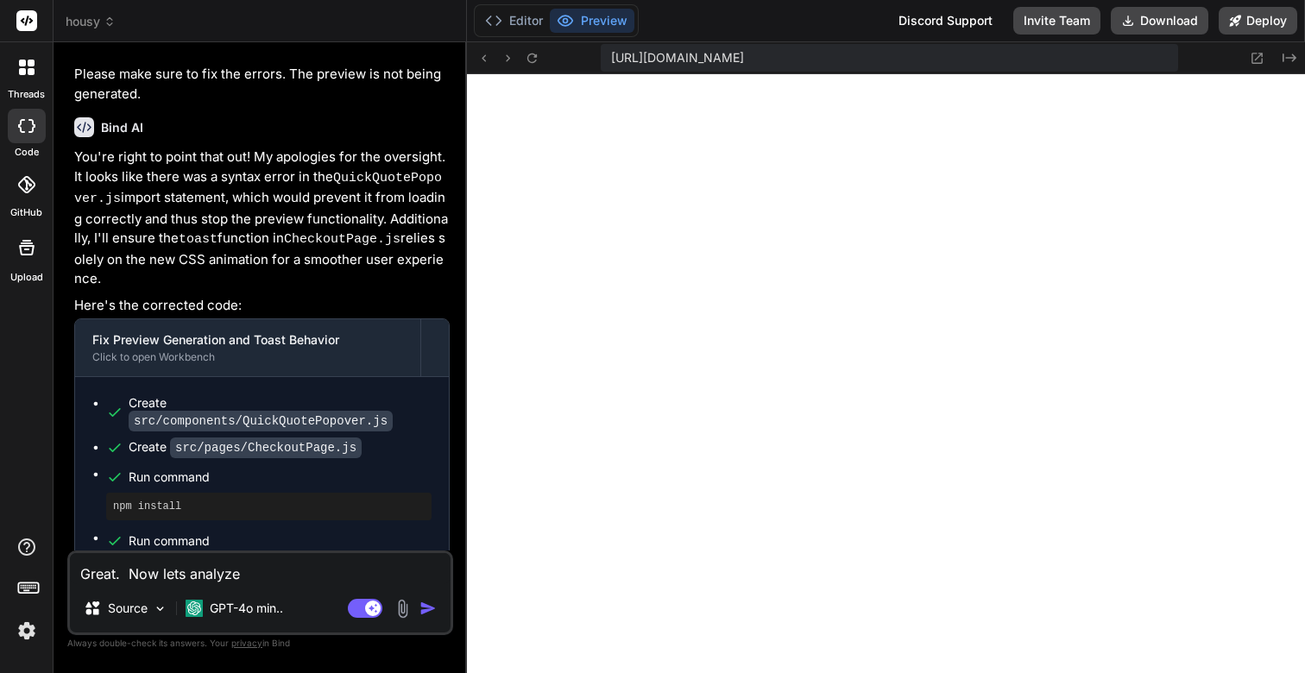
type textarea "x"
type textarea "Great. Now lets analyze t"
type textarea "x"
type textarea "Great. Now lets analyze th"
type textarea "x"
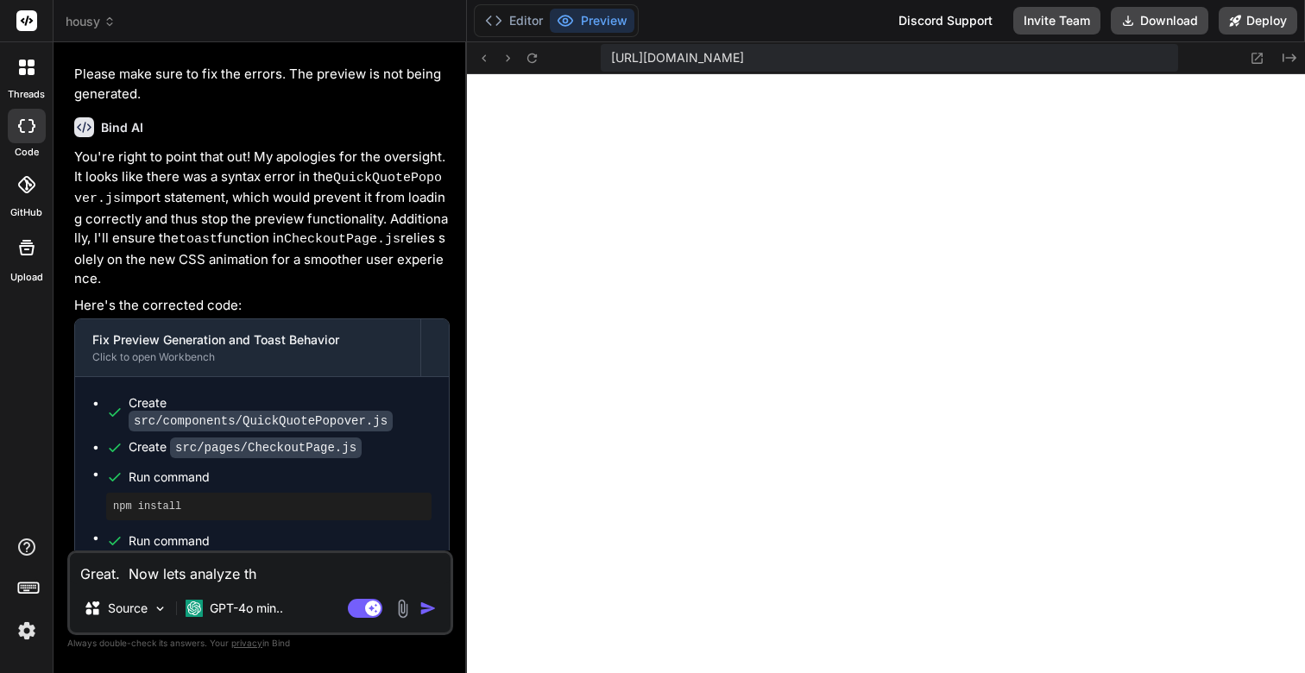
type textarea "Great. Now lets analyze the"
type textarea "x"
type textarea "Great. Now lets analyze the"
type textarea "x"
type textarea "Great. Now lets analyze the c"
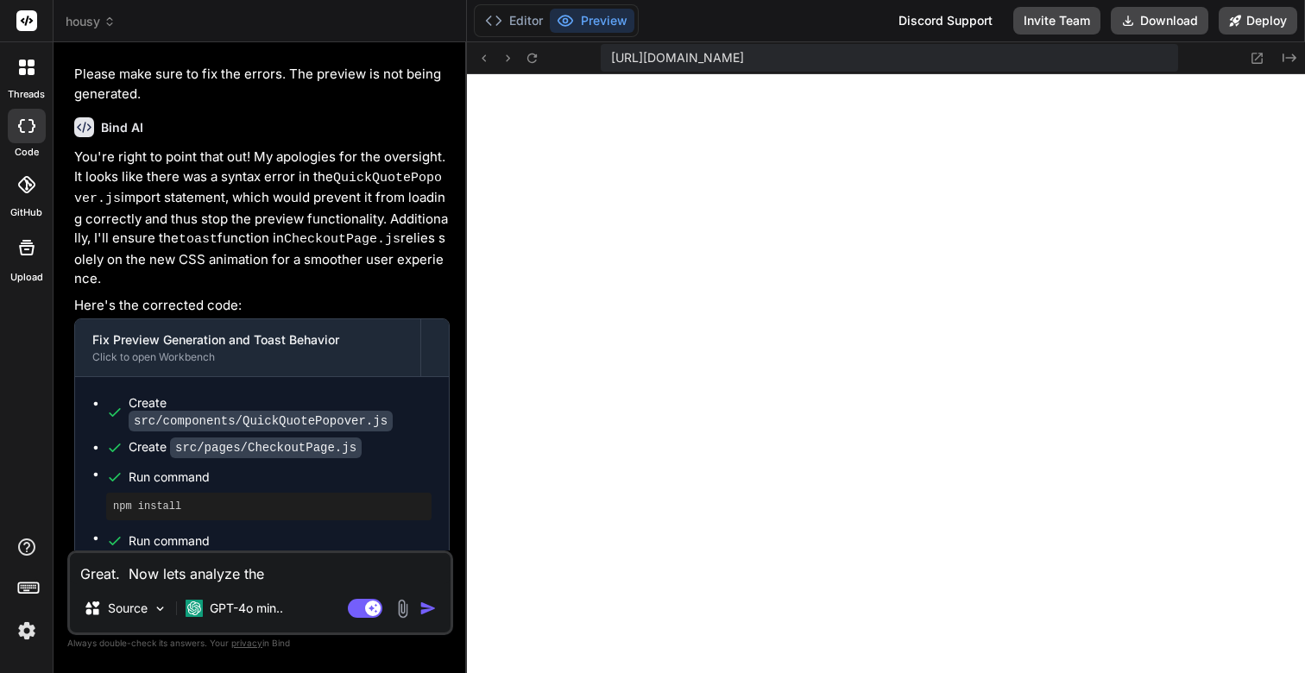
type textarea "x"
type textarea "Great. Now lets analyze the co"
type textarea "x"
type textarea "Great. Now lets analyze the com"
type textarea "x"
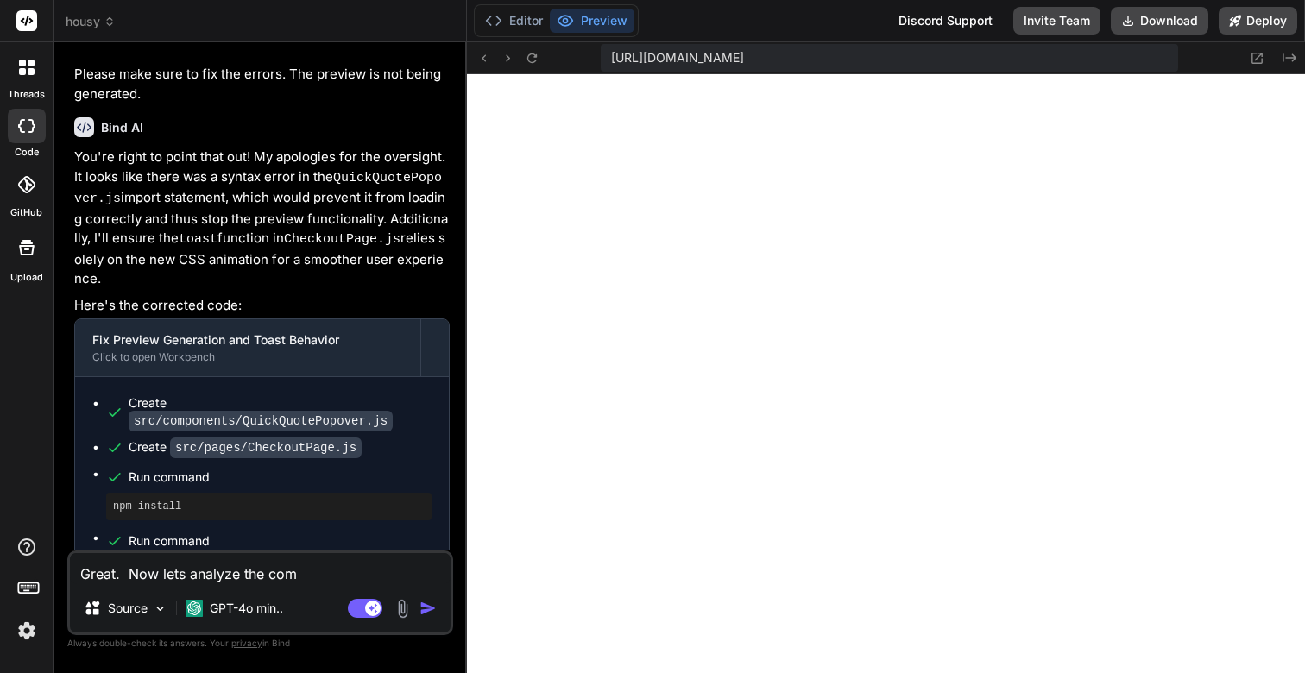
type textarea "Great. Now lets analyze the comp"
type textarea "x"
type textarea "Great. Now lets analyze the compe"
type textarea "x"
type textarea "Great. Now lets analyze the compep"
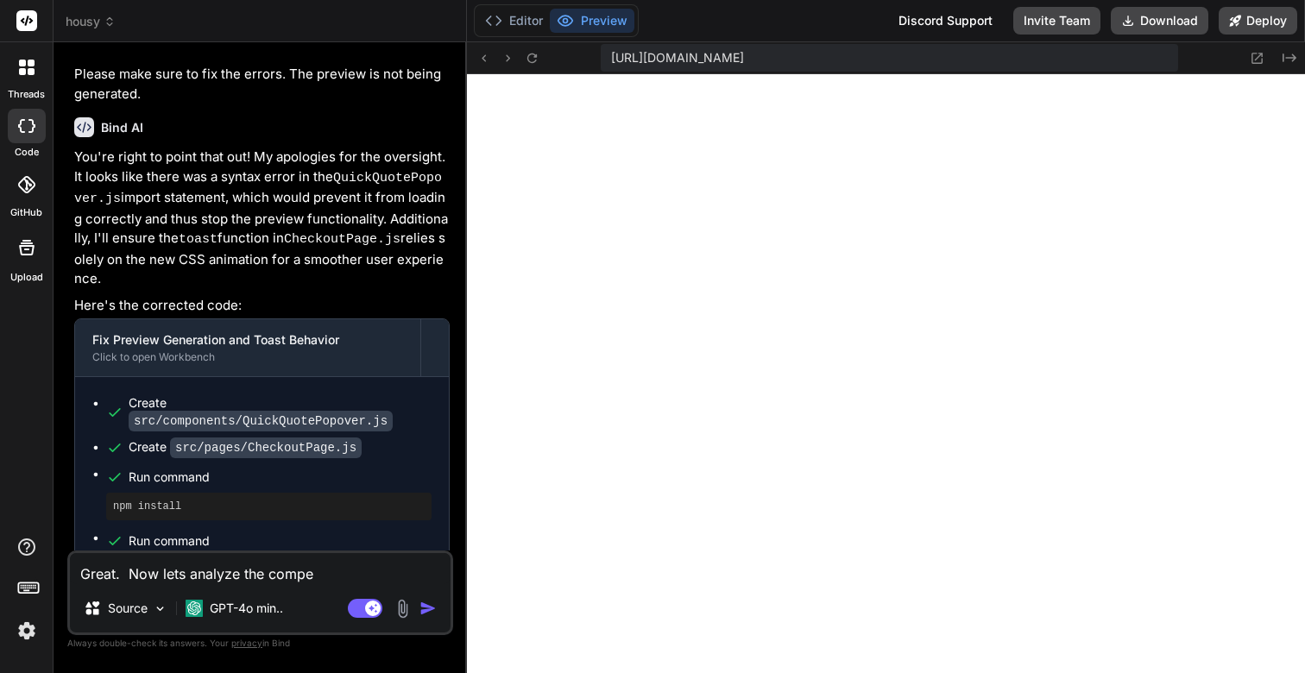
type textarea "x"
type textarea "Great. Now lets analyze the compepi"
type textarea "x"
type textarea "Great. Now lets analyze the compepip"
type textarea "x"
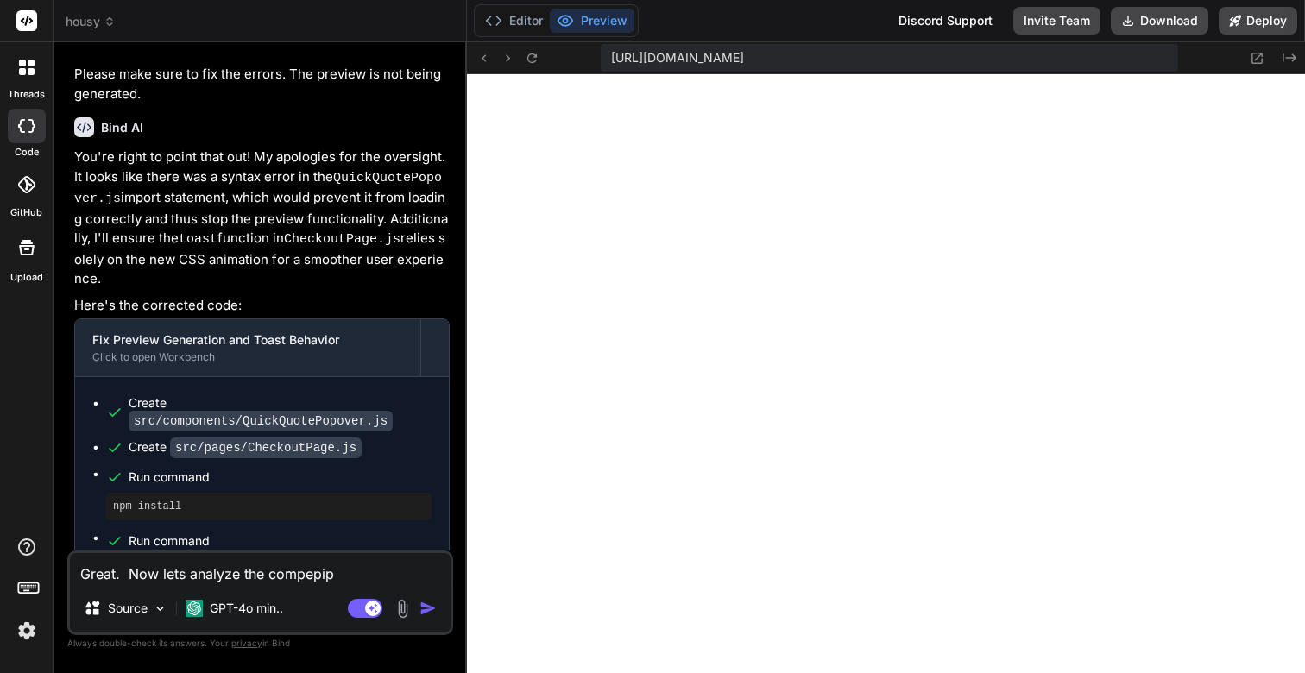
type textarea "Great. Now lets analyze the compepipi"
type textarea "x"
type textarea "Great. Now lets analyze the compepipio"
type textarea "x"
type textarea "Great. Now lets analyze the compepipior"
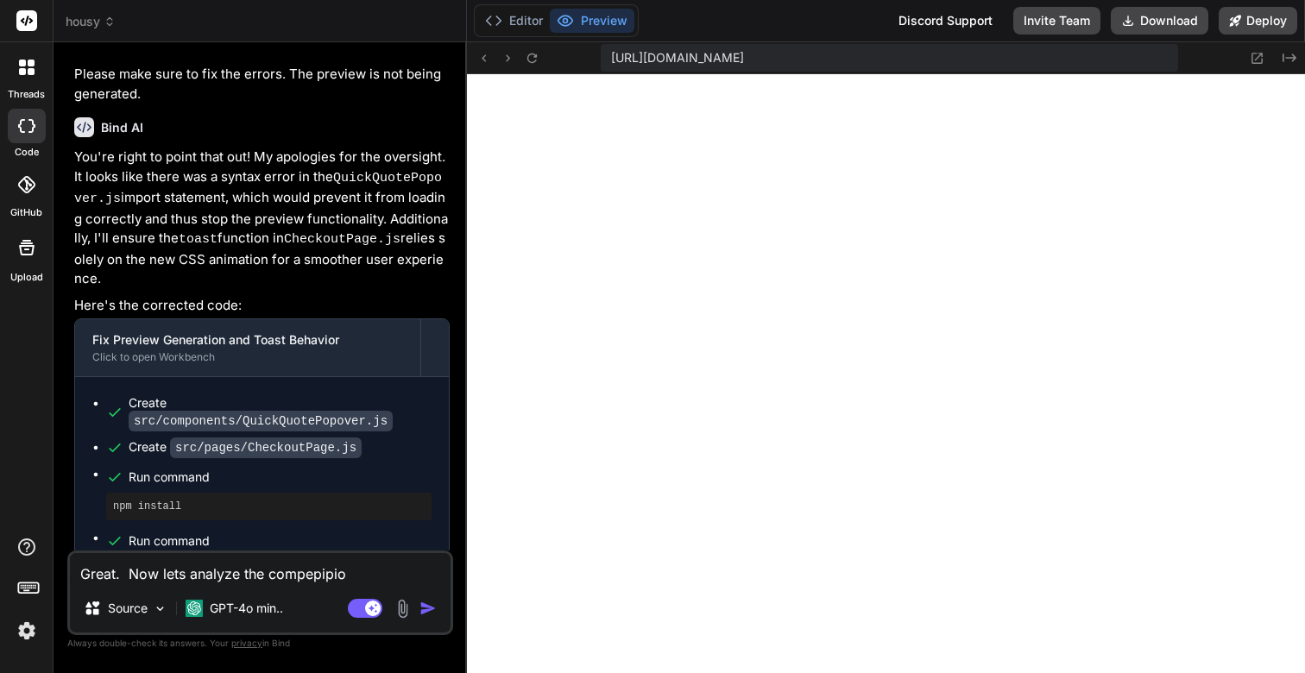
type textarea "x"
type textarea "Great. Now lets analyze the compepipior"
type textarea "x"
type textarea "Great. Now lets analyze the compepipior"
type textarea "x"
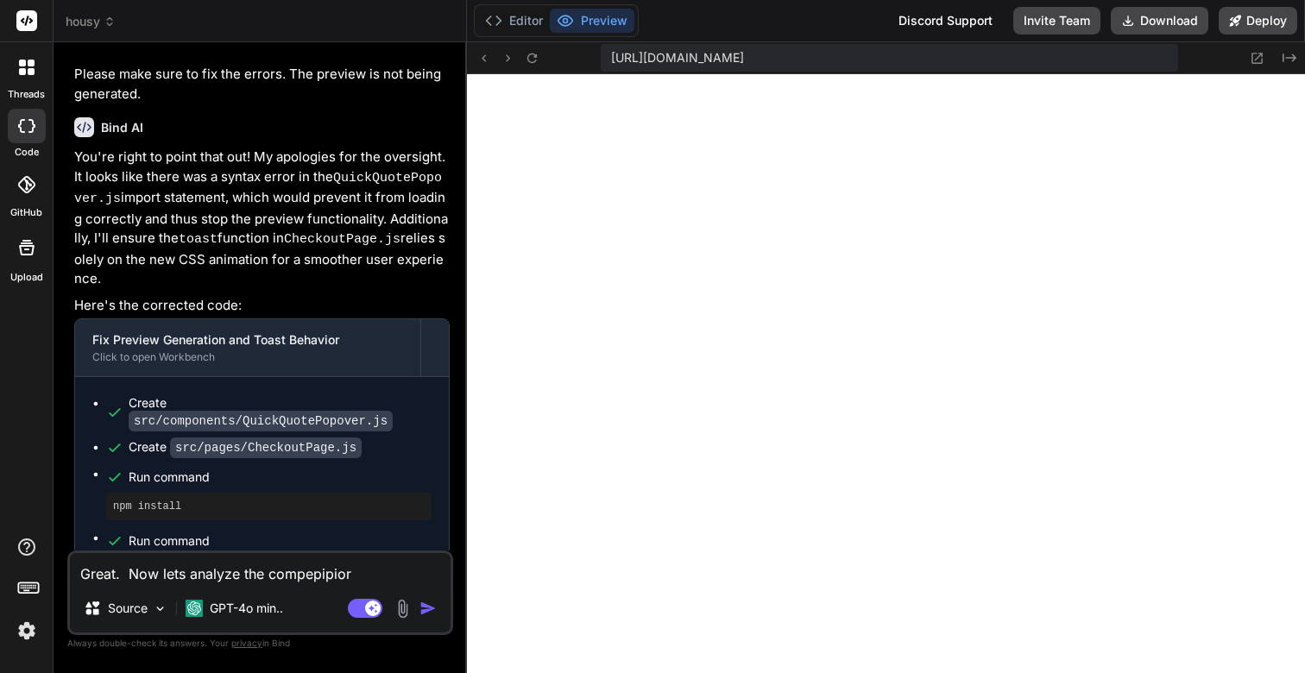
type textarea "Great. Now lets analyze the compepipio"
type textarea "x"
type textarea "Great. Now lets analyze the compepipi"
type textarea "x"
type textarea "Great. Now lets analyze the compepip"
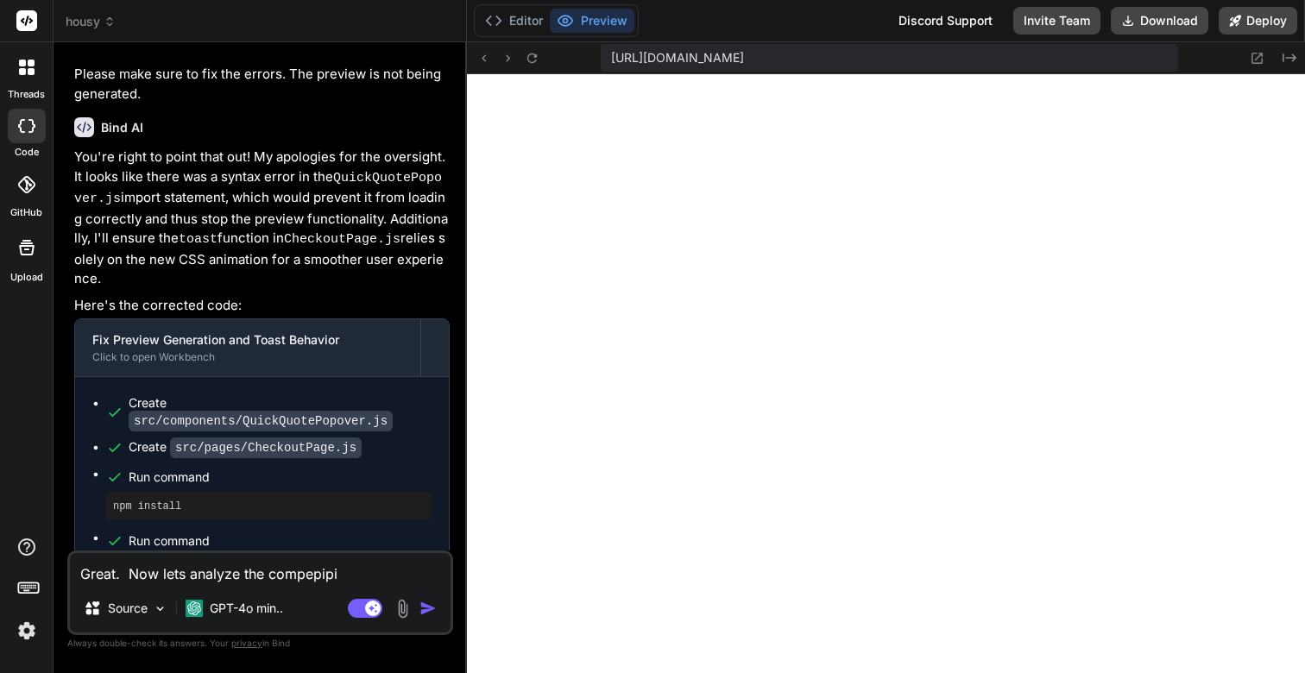
type textarea "x"
type textarea "Great. Now lets analyze the compepi"
type textarea "x"
type textarea "Great. Now lets analyze the compep"
type textarea "x"
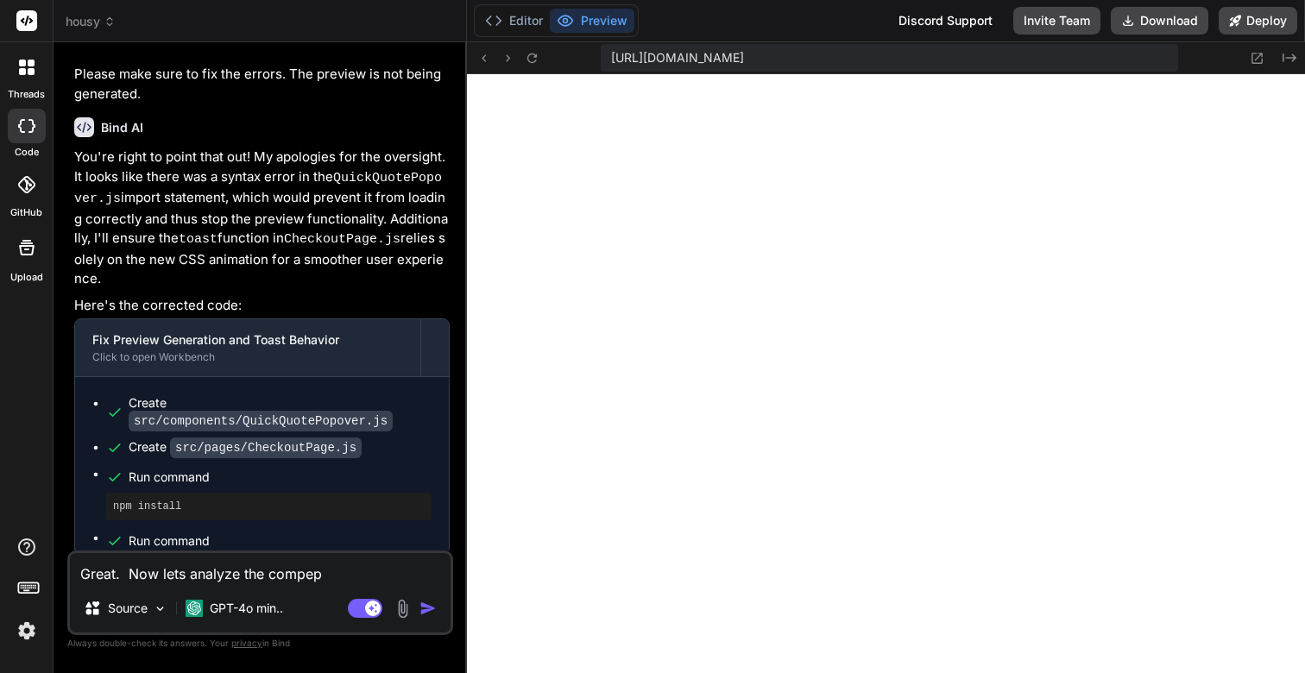
type textarea "Great. Now lets analyze the compe"
type textarea "x"
type textarea "Great. Now lets analyze the comp"
type textarea "x"
type textarea "Great. Now lets analyze the com"
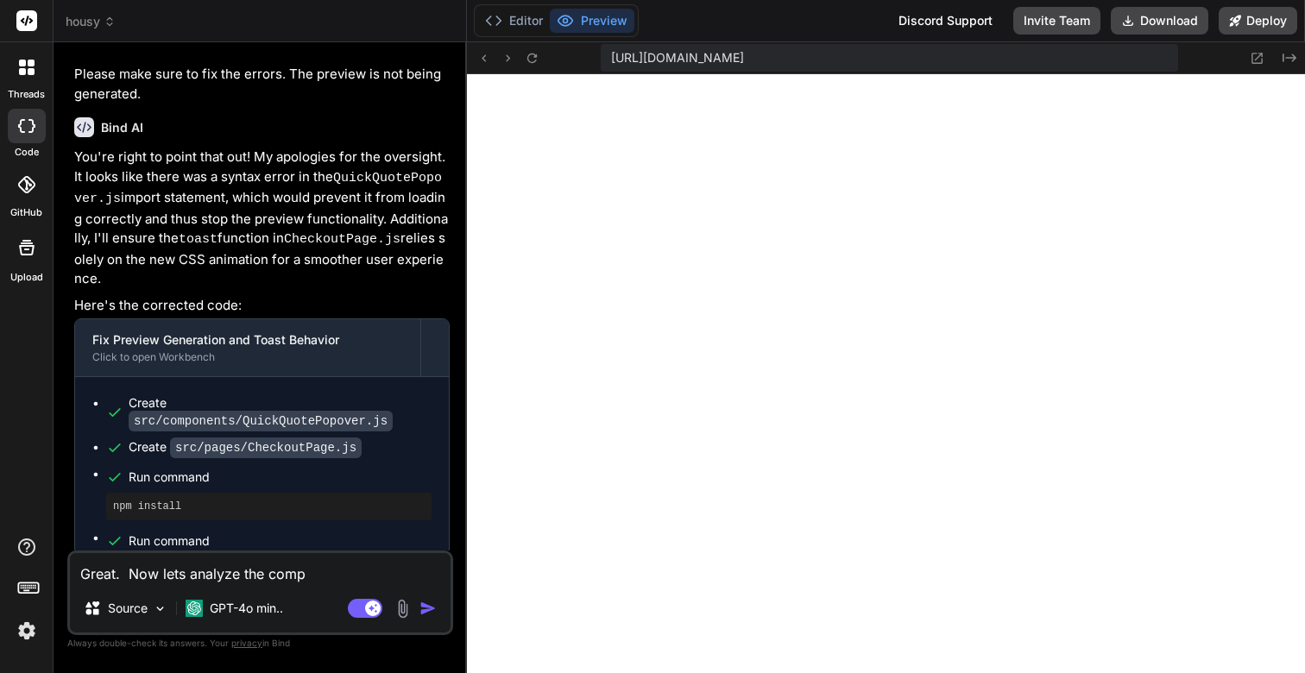
type textarea "x"
type textarea "Great. Now lets analyze the co"
type textarea "x"
type textarea "Great. Now lets analyze the c"
type textarea "x"
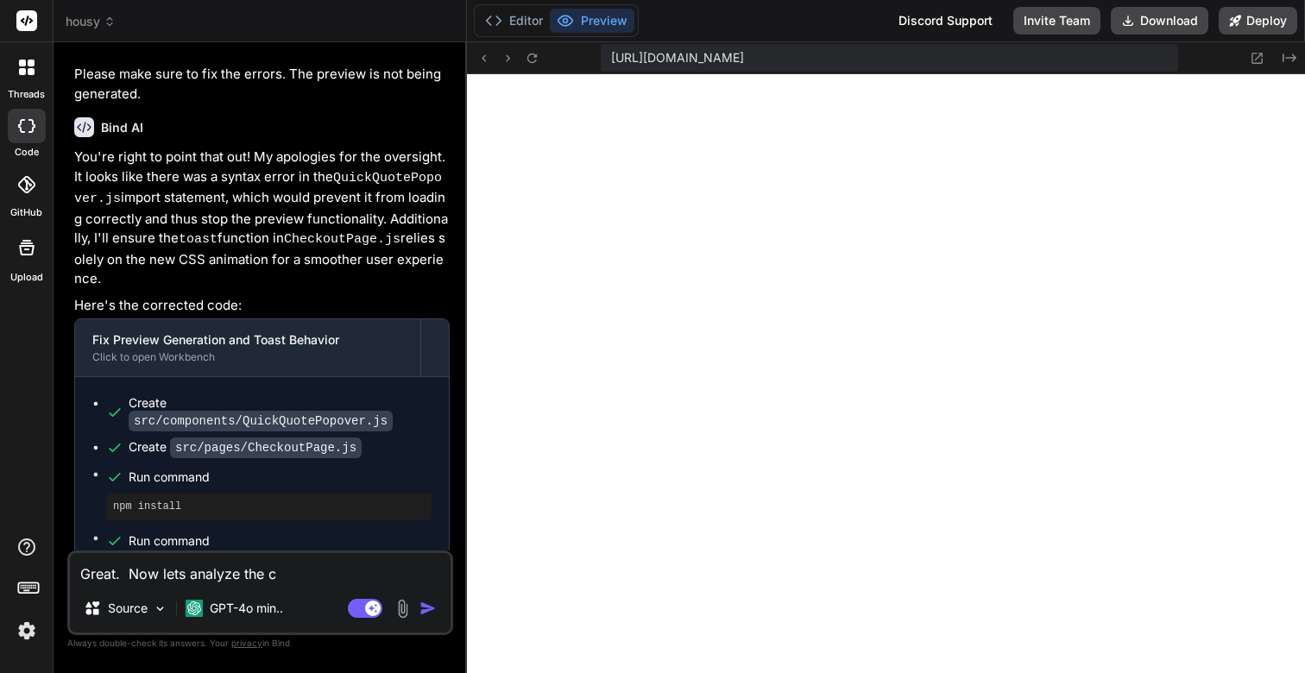
type textarea "Great. Now lets analyze the"
type textarea "x"
type textarea "Great. Now lets analyze the c"
type textarea "x"
type textarea "Great. Now lets analyze the co"
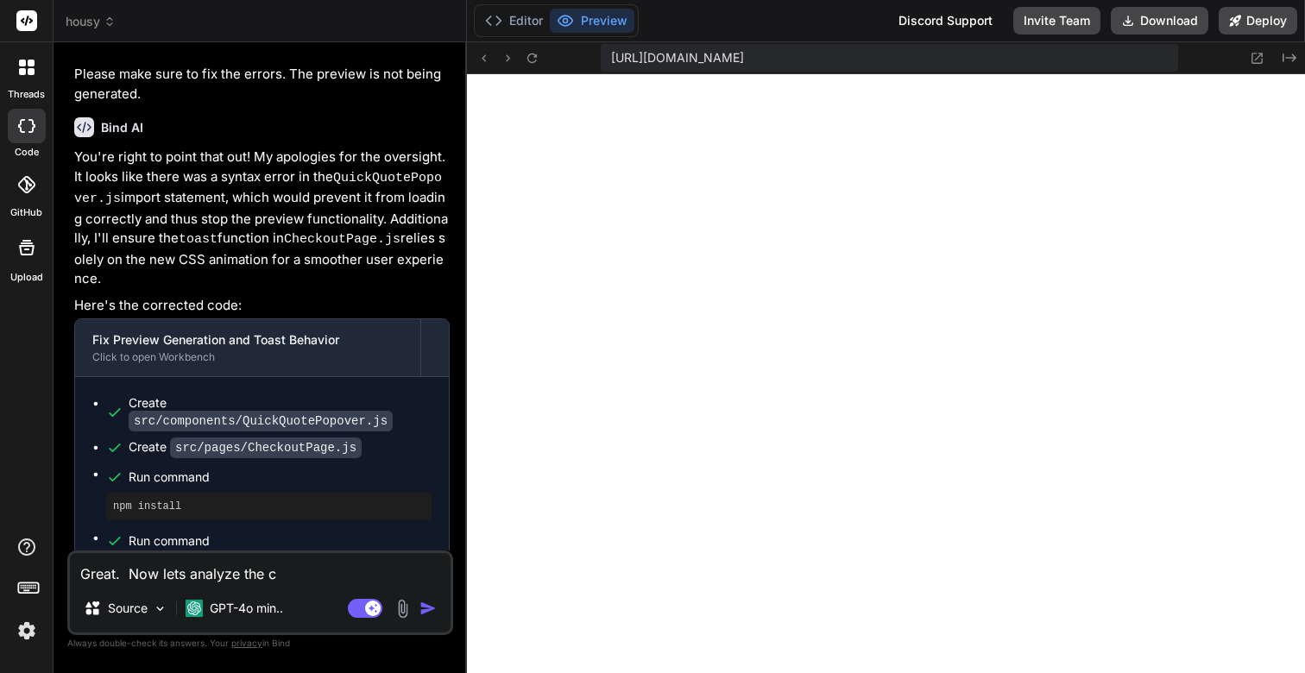
type textarea "x"
type textarea "Great. Now lets analyze the com"
type textarea "x"
type textarea "Great. Now lets analyze the comp"
type textarea "x"
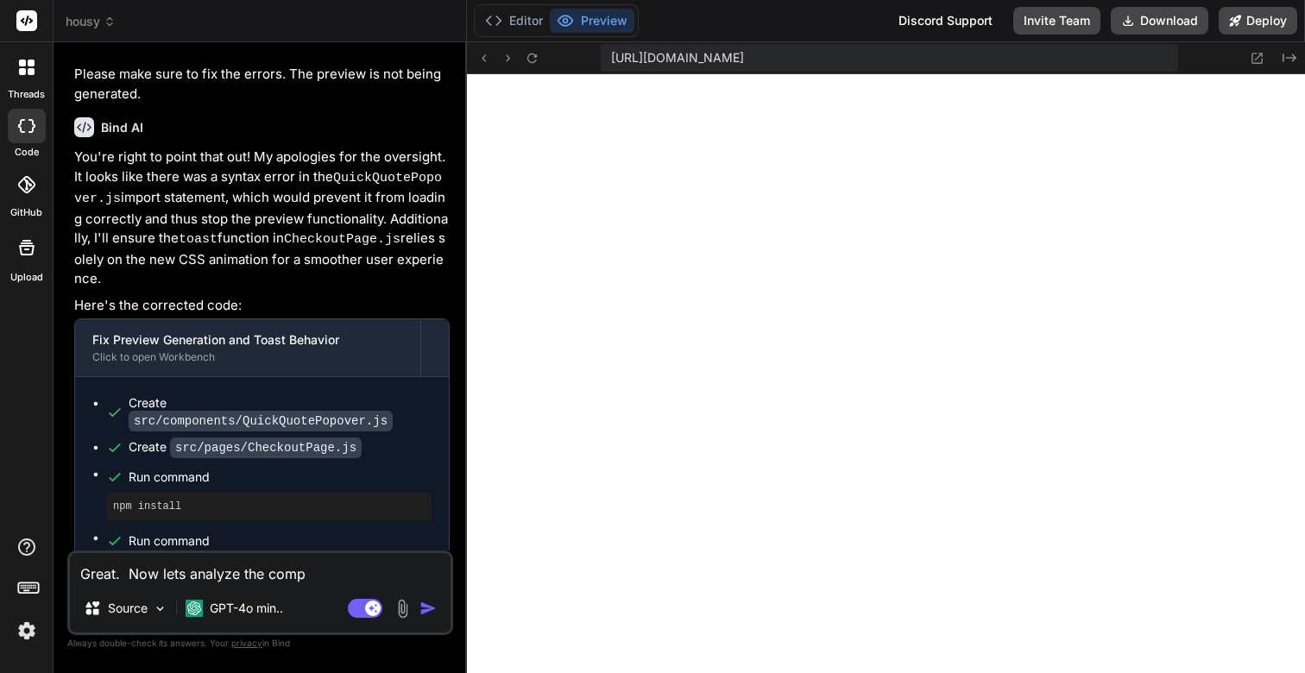
type textarea "Great. Now lets analyze the compe"
type textarea "x"
type textarea "Great. Now lets analyze the compet"
type textarea "x"
type textarea "Great. Now lets analyze the competi"
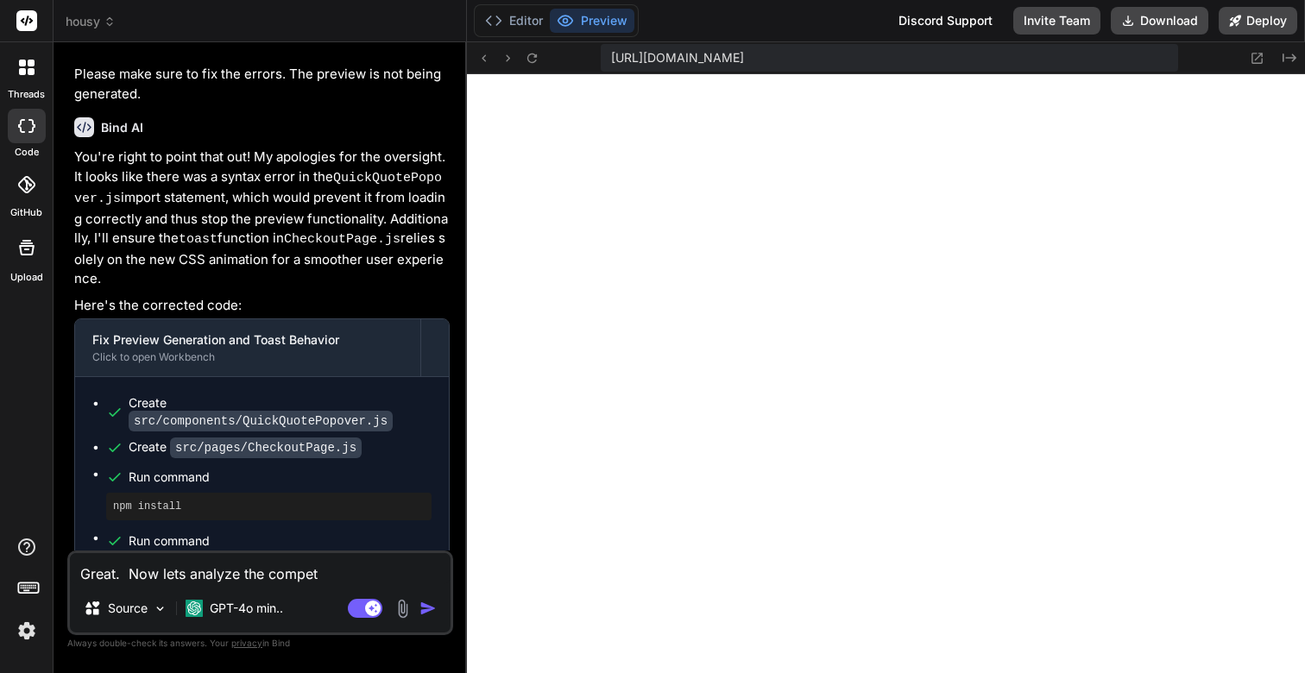
type textarea "x"
type textarea "Great. Now lets analyze the competit"
type textarea "x"
type textarea "Great. Now lets analyze the competiti"
type textarea "x"
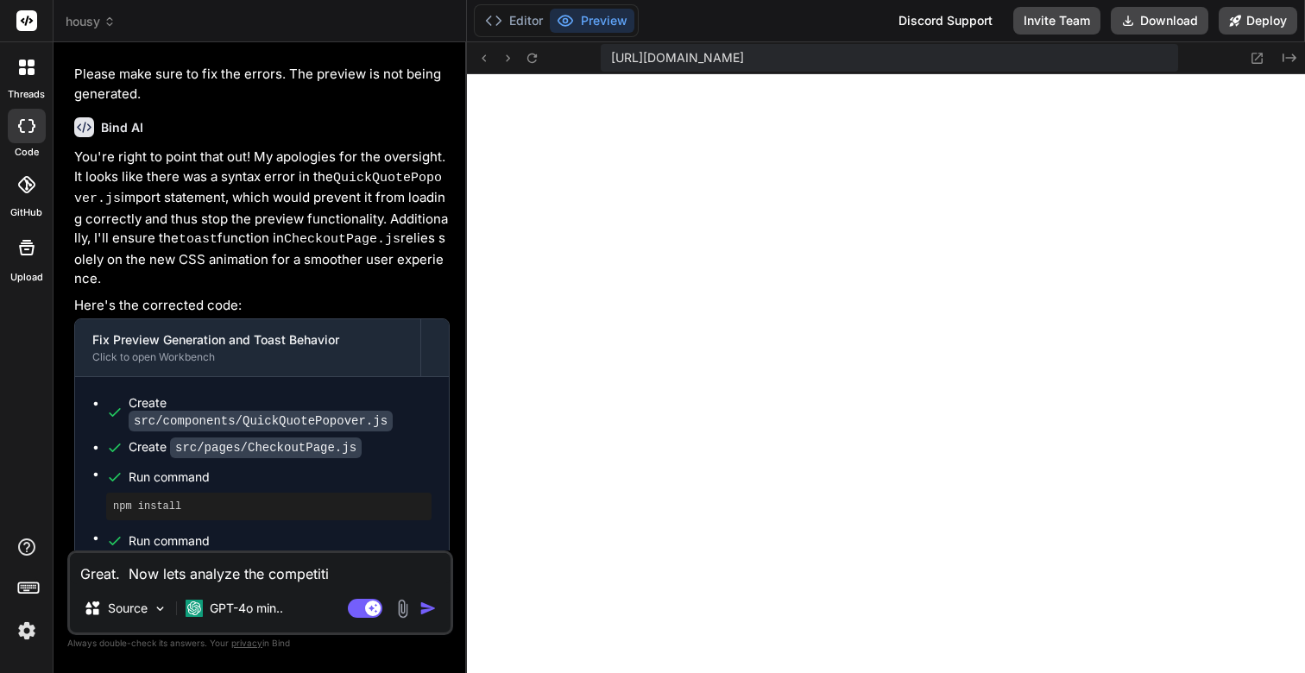
type textarea "Great. Now lets analyze the competitio"
type textarea "x"
type textarea "Great. Now lets analyze the competitior"
type textarea "x"
type textarea "Great. Now lets analyze the competitiors"
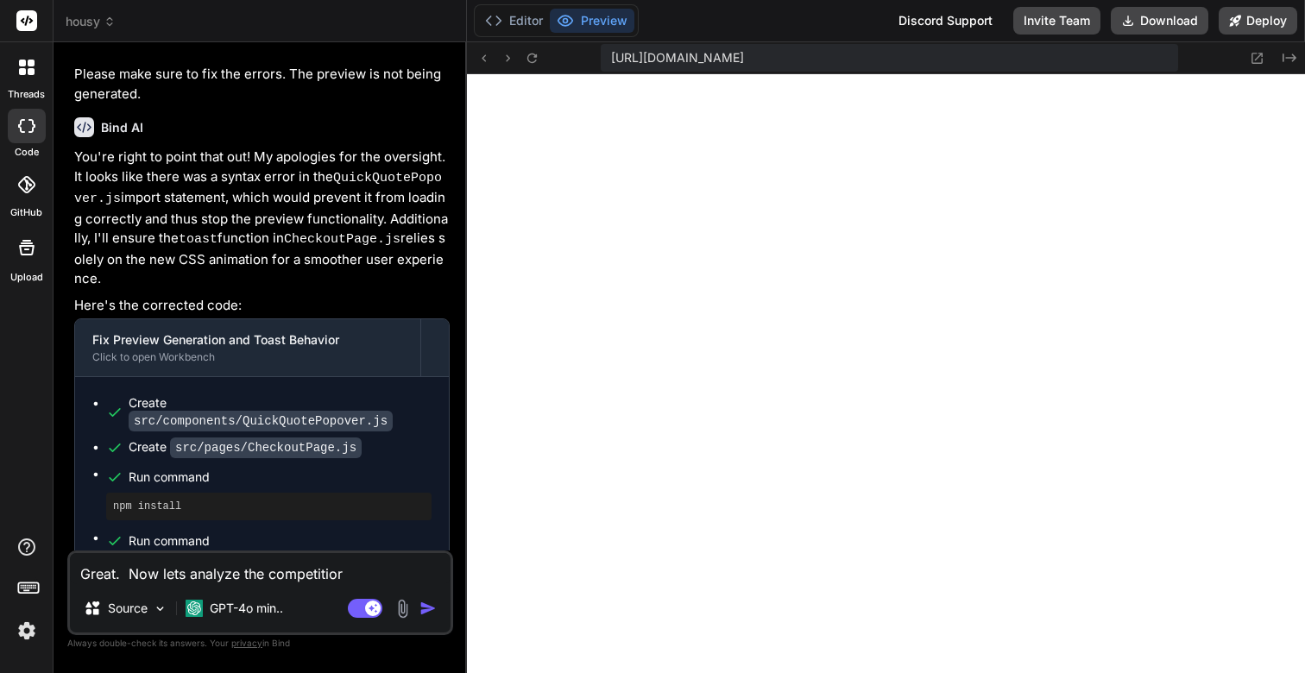
type textarea "x"
type textarea "Great. Now lets analyze the competitiors"
type textarea "x"
click at [27, 639] on img at bounding box center [26, 630] width 29 height 29
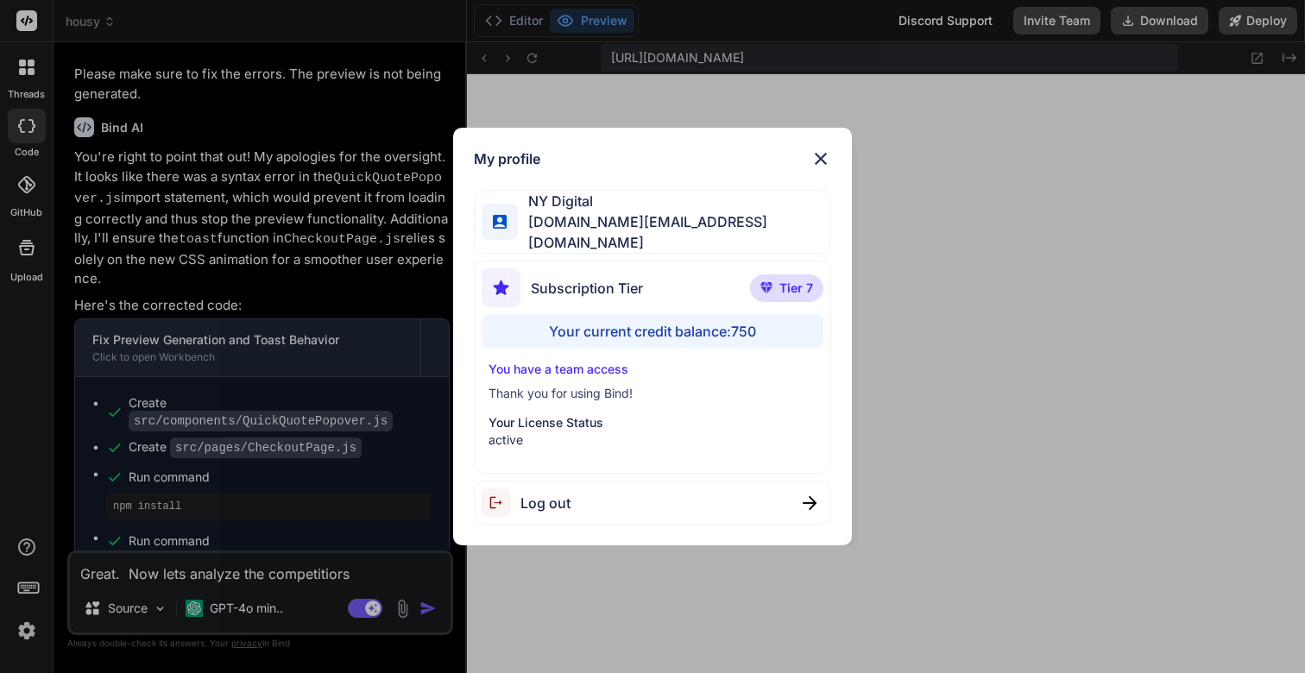
click at [748, 324] on div "Your current credit balance: 750" at bounding box center [653, 331] width 342 height 35
click at [825, 166] on img at bounding box center [820, 158] width 21 height 21
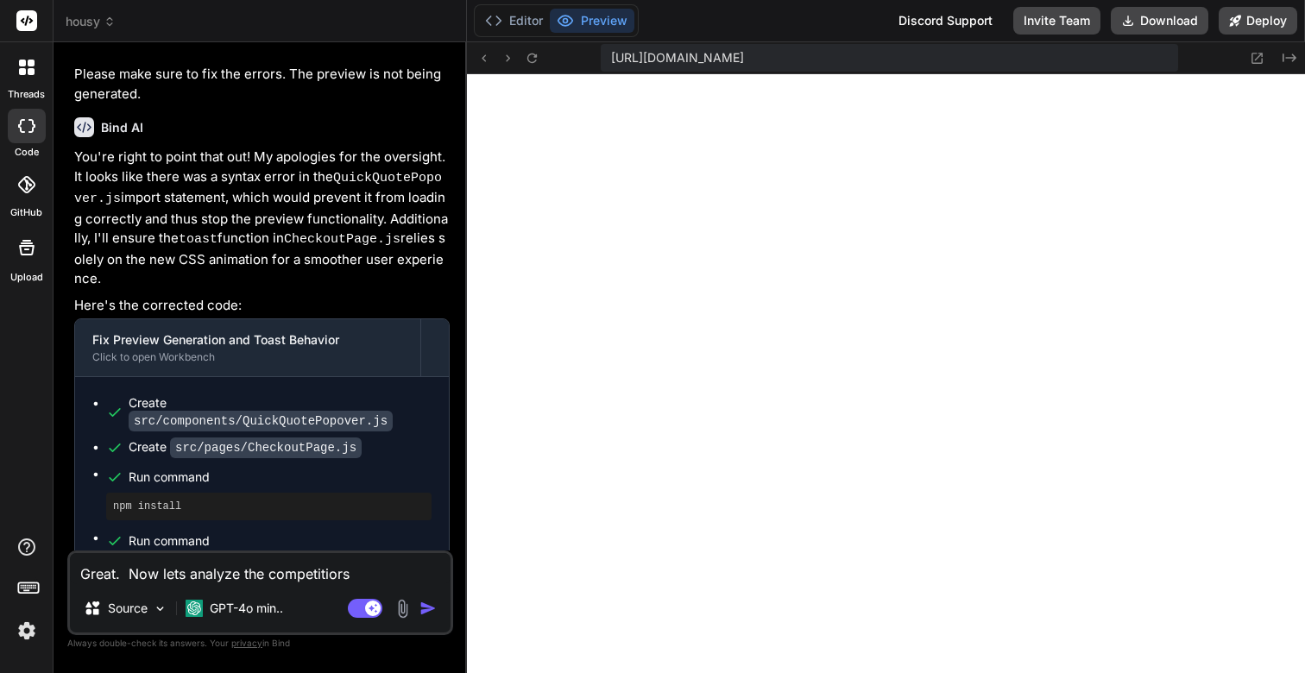
click at [306, 577] on textarea "Great. Now lets analyze the competitiors" at bounding box center [260, 568] width 381 height 31
type textarea "Great. Now lets analyze the competitions"
type textarea "x"
click at [312, 578] on textarea "Great. Now lets analyze the competitions" at bounding box center [260, 568] width 381 height 31
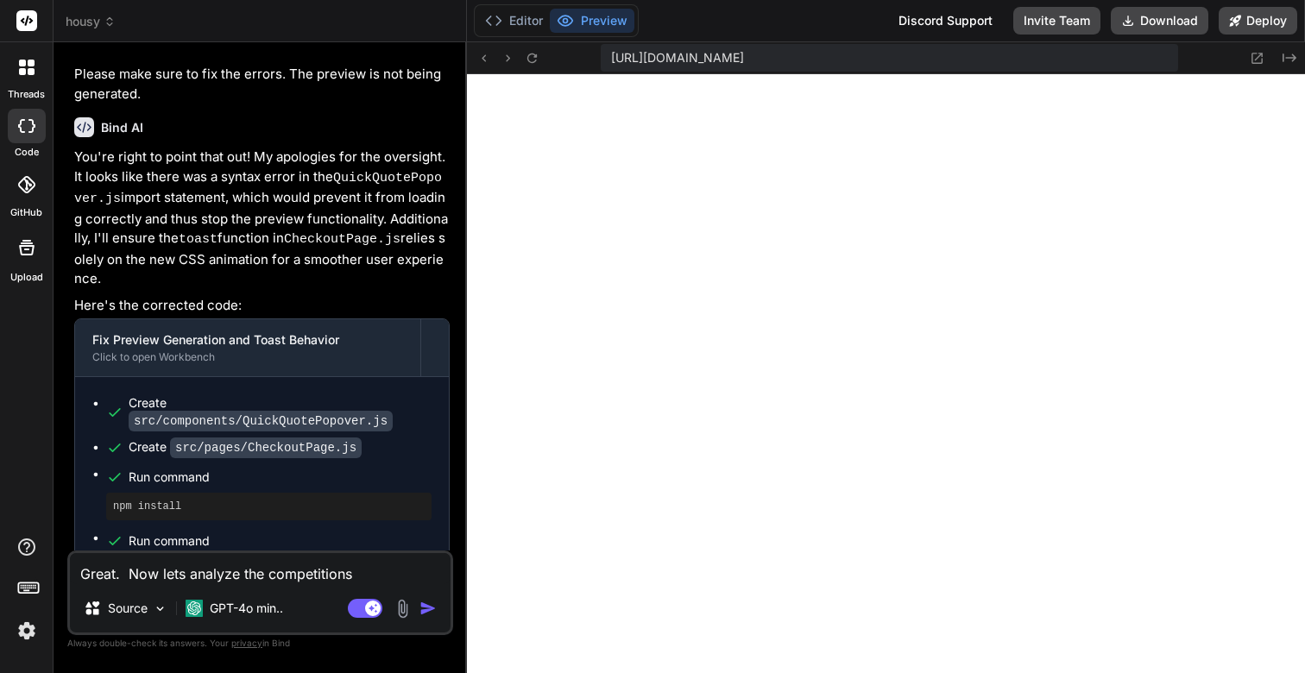
type textarea "Great. Now lets analyze the c"
type textarea "x"
type textarea "Great. Now lets analyze the co"
type textarea "x"
type textarea "Great. Now lets analyze the com"
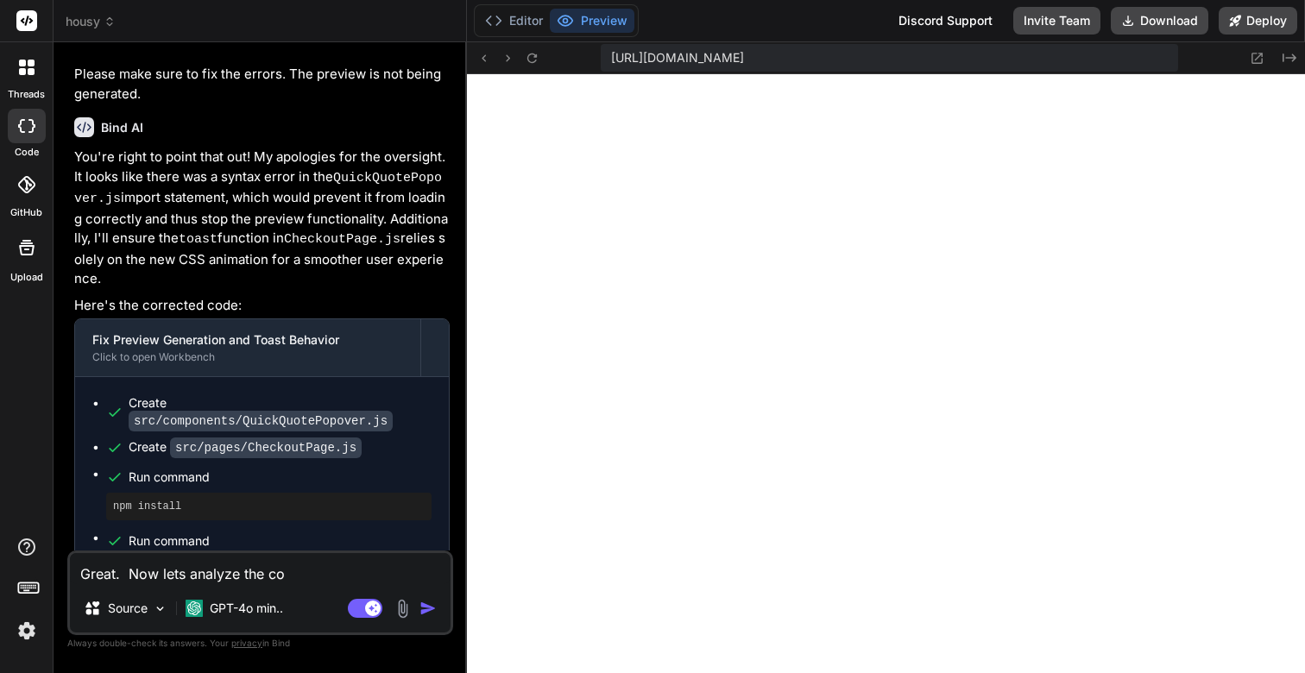
type textarea "x"
type textarea "Great. Now lets analyze the comp"
type textarea "x"
type textarea "Great. Now lets analyze the compe"
type textarea "x"
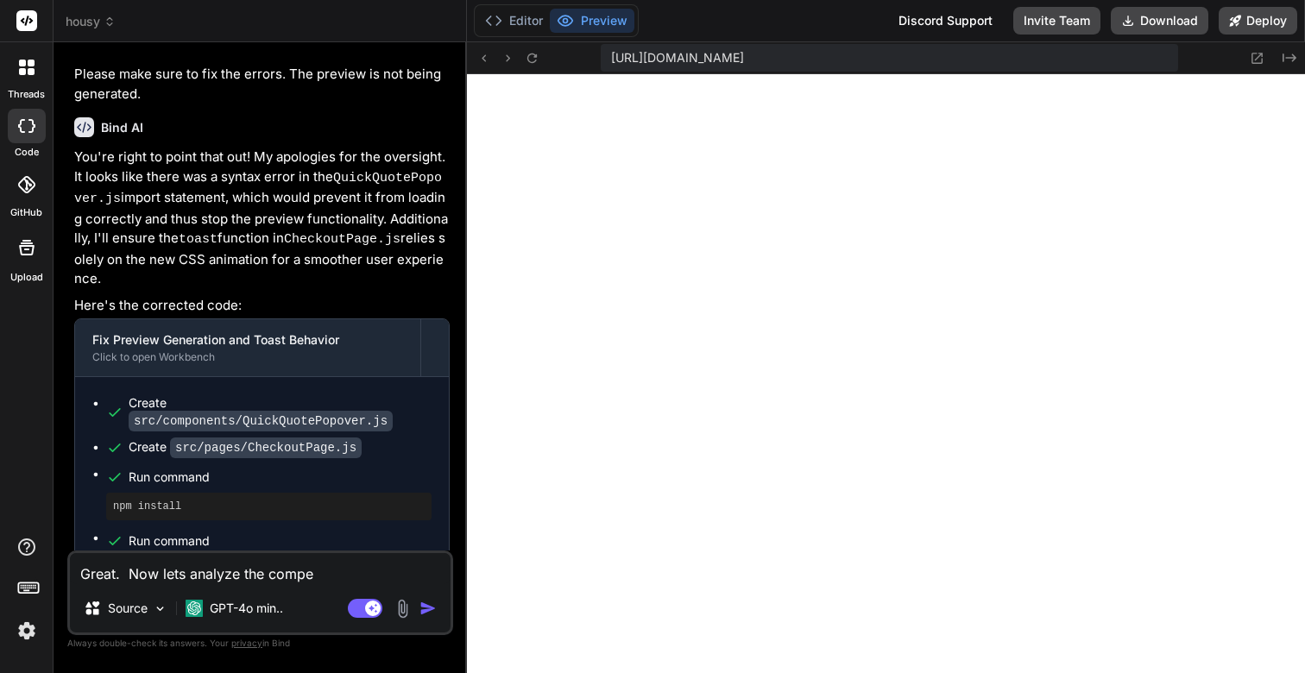
type textarea "Great. Now lets analyze the compet"
type textarea "x"
type textarea "Great. Now lets analyze the competi"
type textarea "x"
type textarea "Great. Now lets analyze the competit"
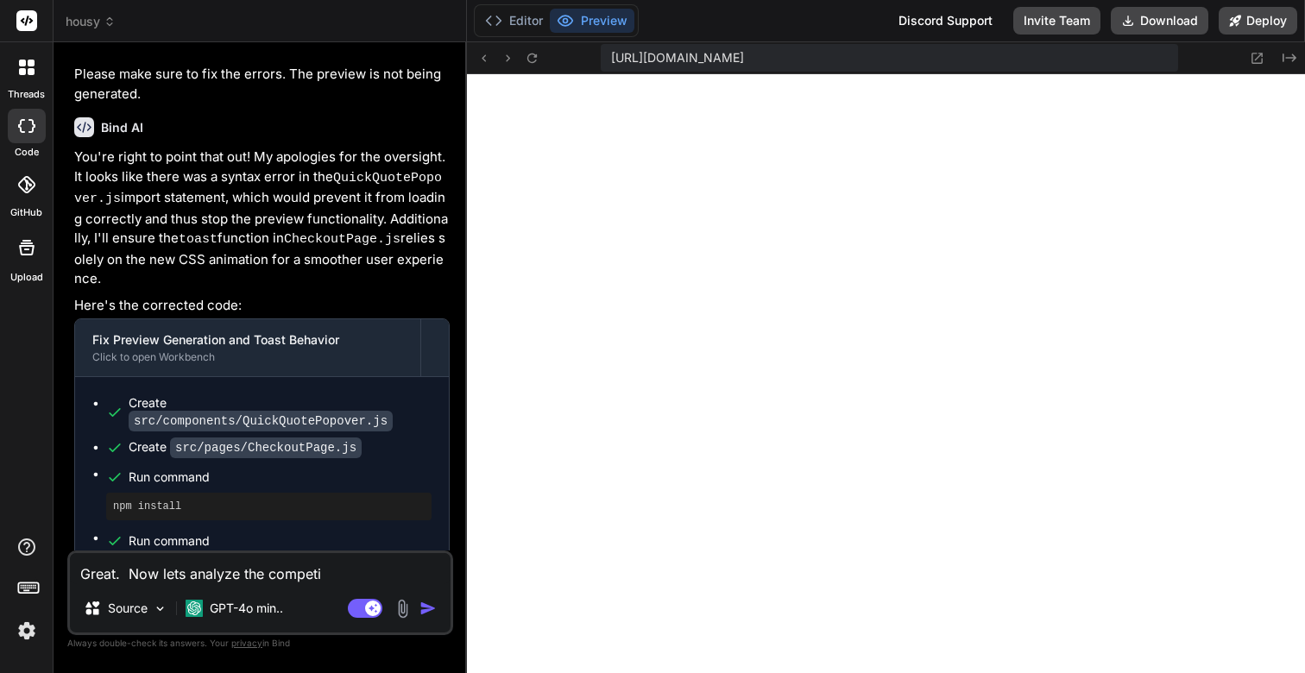
type textarea "x"
type textarea "Great. Now lets analyze the competiti"
type textarea "x"
type textarea "Great. Now lets analyze the competitio"
type textarea "x"
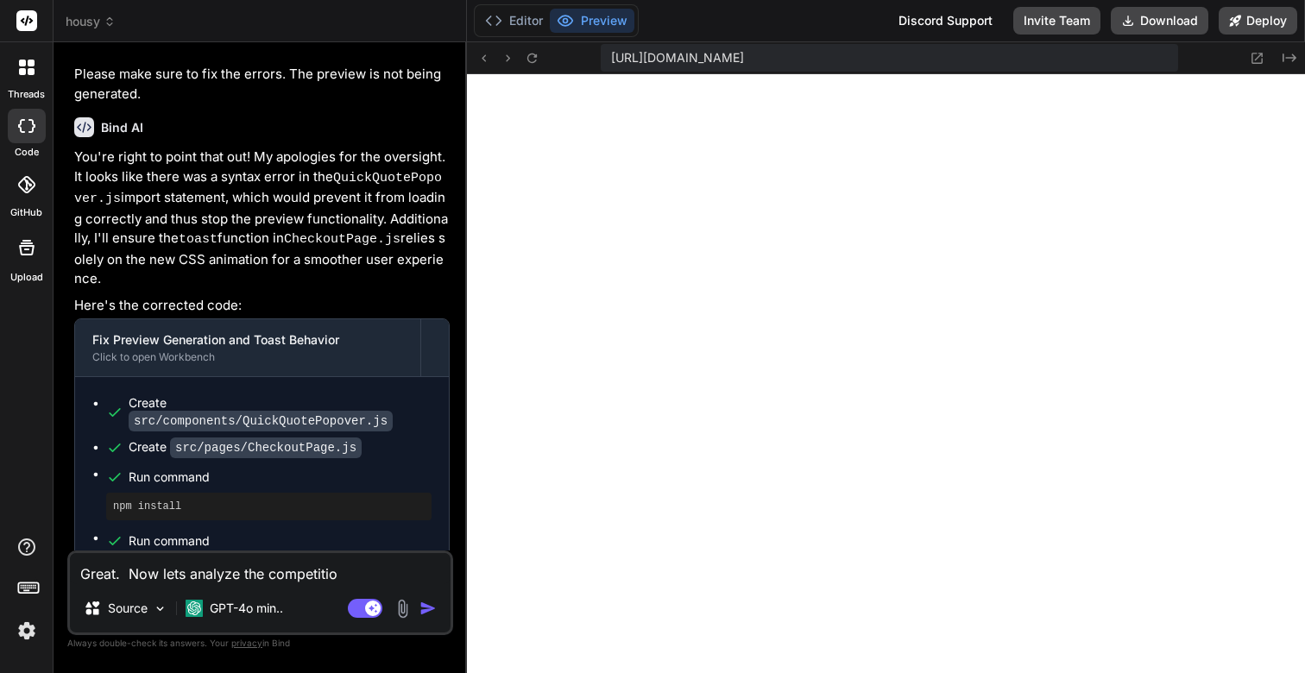
type textarea "Great. Now lets analyze the competitior"
type textarea "x"
type textarea "Great. Now lets analyze the competitiors"
type textarea "x"
type textarea "Great. Now lets analyze the competitiors"
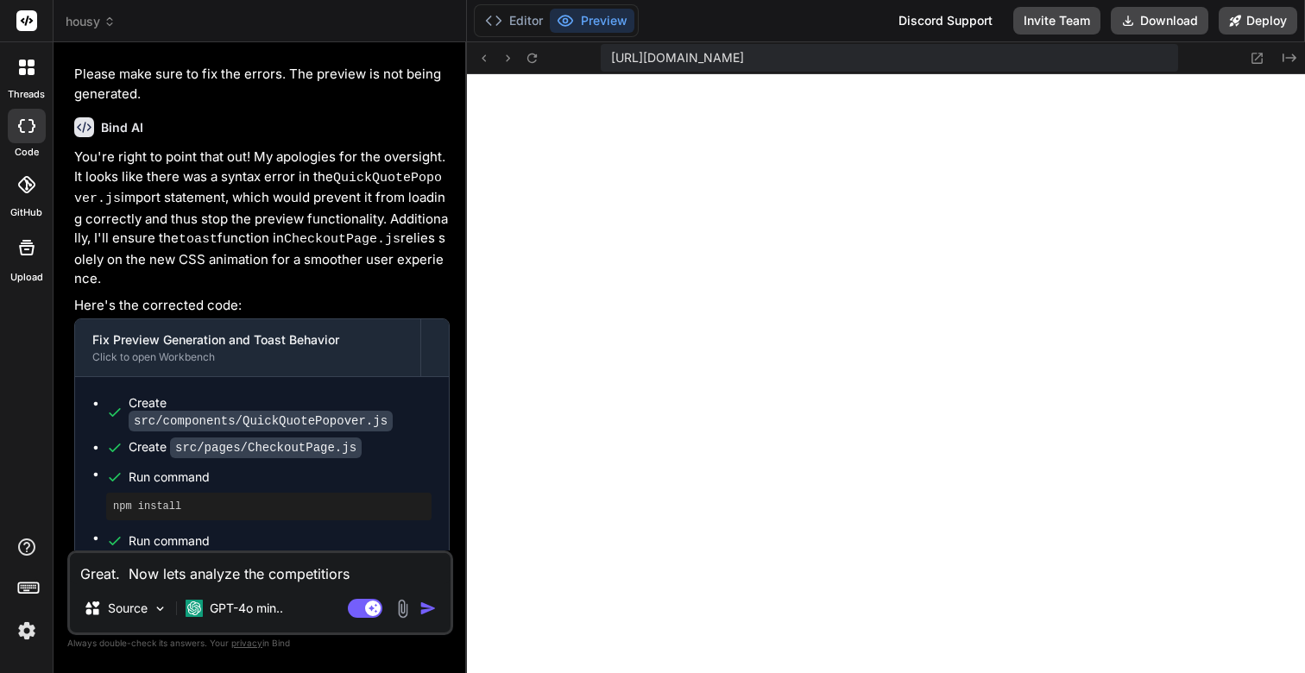
type textarea "x"
type textarea "Great. Now lets analyze the competitiors i"
type textarea "x"
type textarea "Great. Now lets analyze the competitiors in"
type textarea "x"
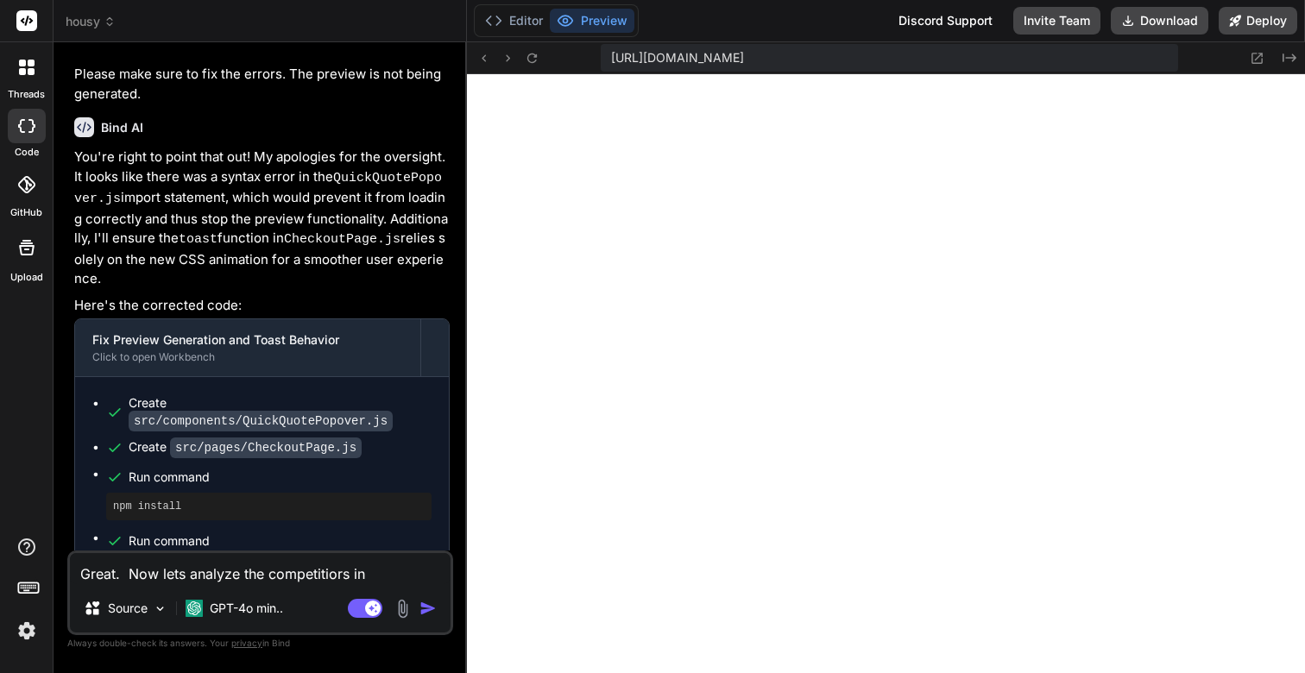
type textarea "Great. Now lets analyze the competitiors in"
type textarea "x"
type textarea "Great. Now lets analyze the competitiors in t"
type textarea "x"
type textarea "Great. Now lets analyze the competitiors in th"
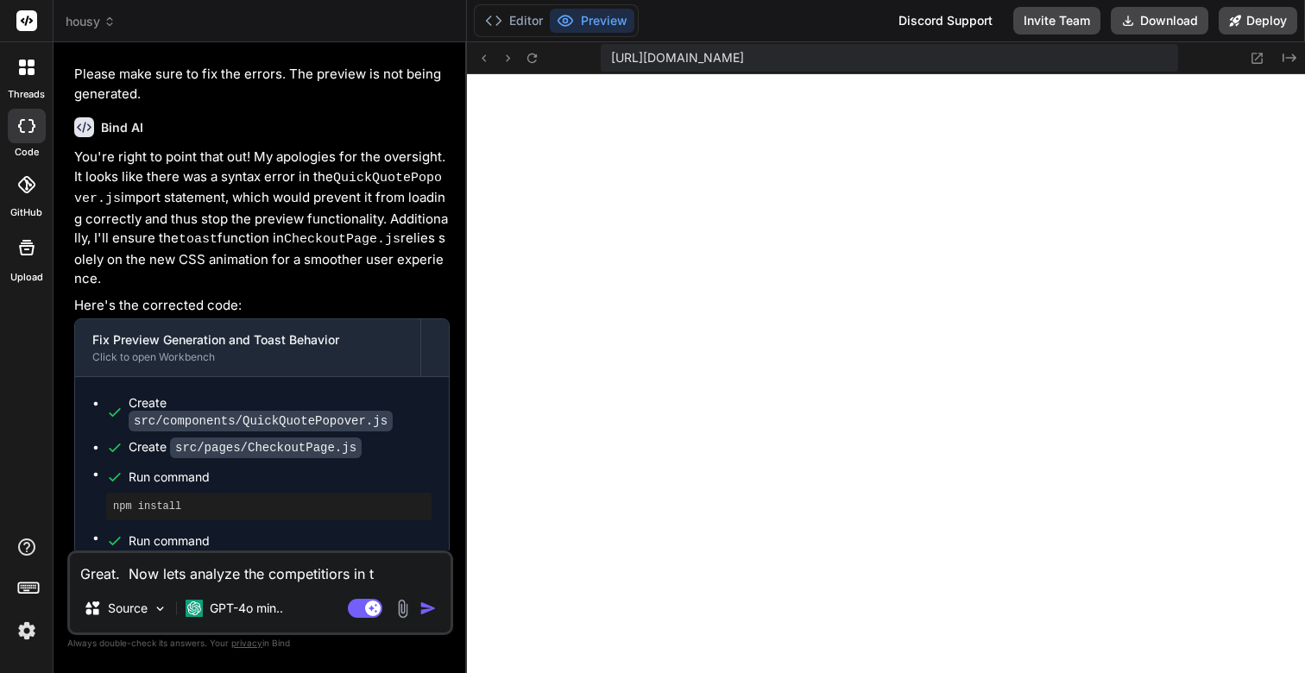
type textarea "x"
type textarea "Great. Now lets analyze the competitiors in the"
type textarea "x"
type textarea "Great. Now lets analyze the competitiors in the"
type textarea "x"
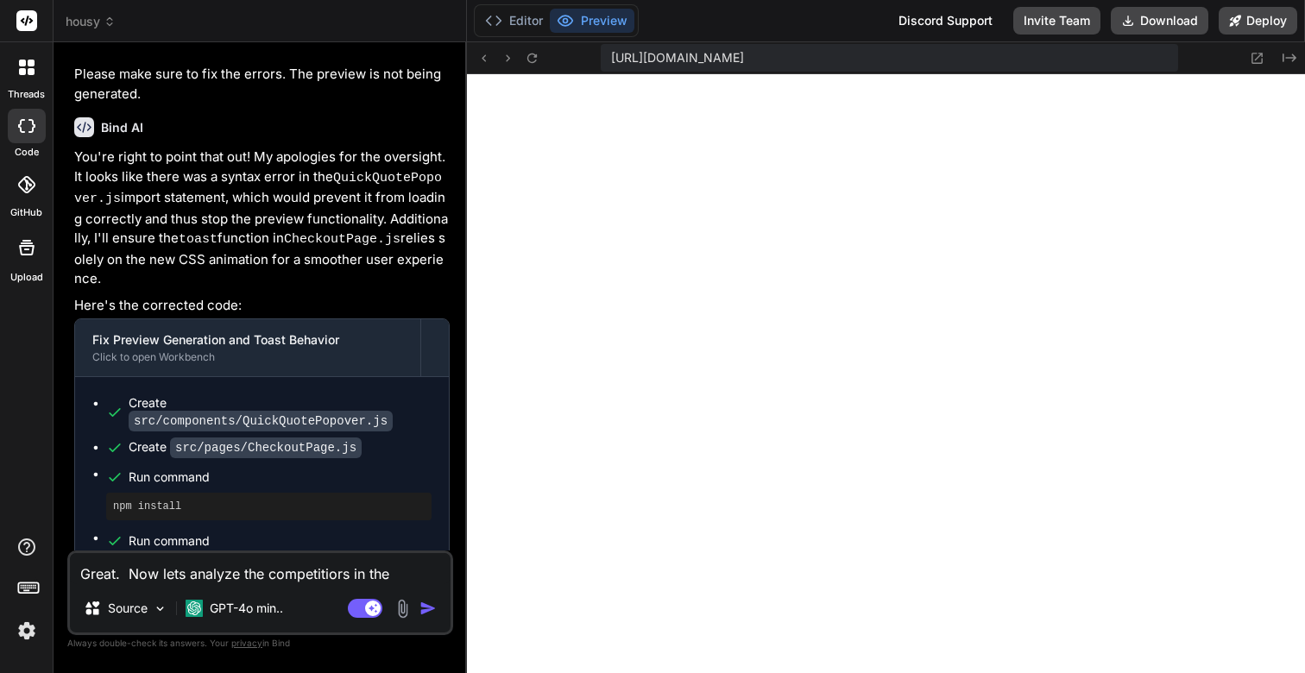
type textarea "Great. Now lets analyze the competitiors in the i"
type textarea "x"
type textarea "Great. Now lets analyze the competitiors in the in"
type textarea "x"
type textarea "Great. Now lets analyze the competitiors in the ind"
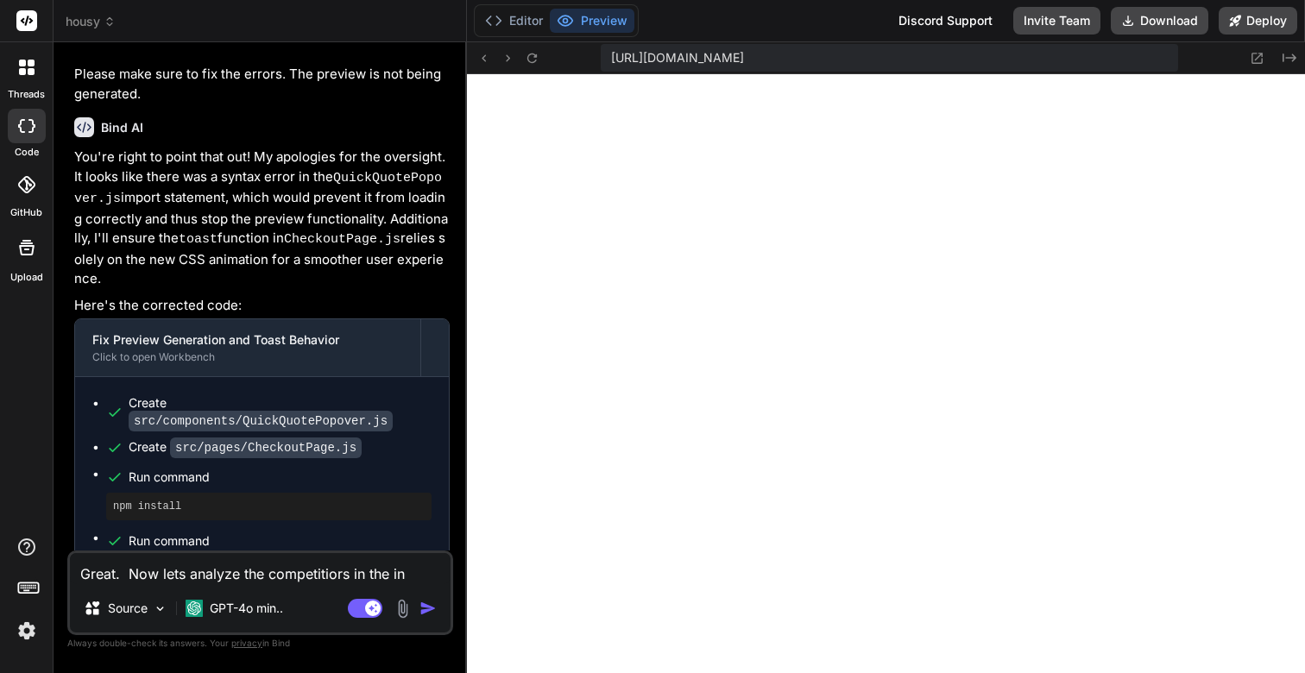
type textarea "x"
type textarea "Great. Now lets analyze the competitiors in the indu"
type textarea "x"
type textarea "Great. Now lets analyze the competitiors in the indus"
type textarea "x"
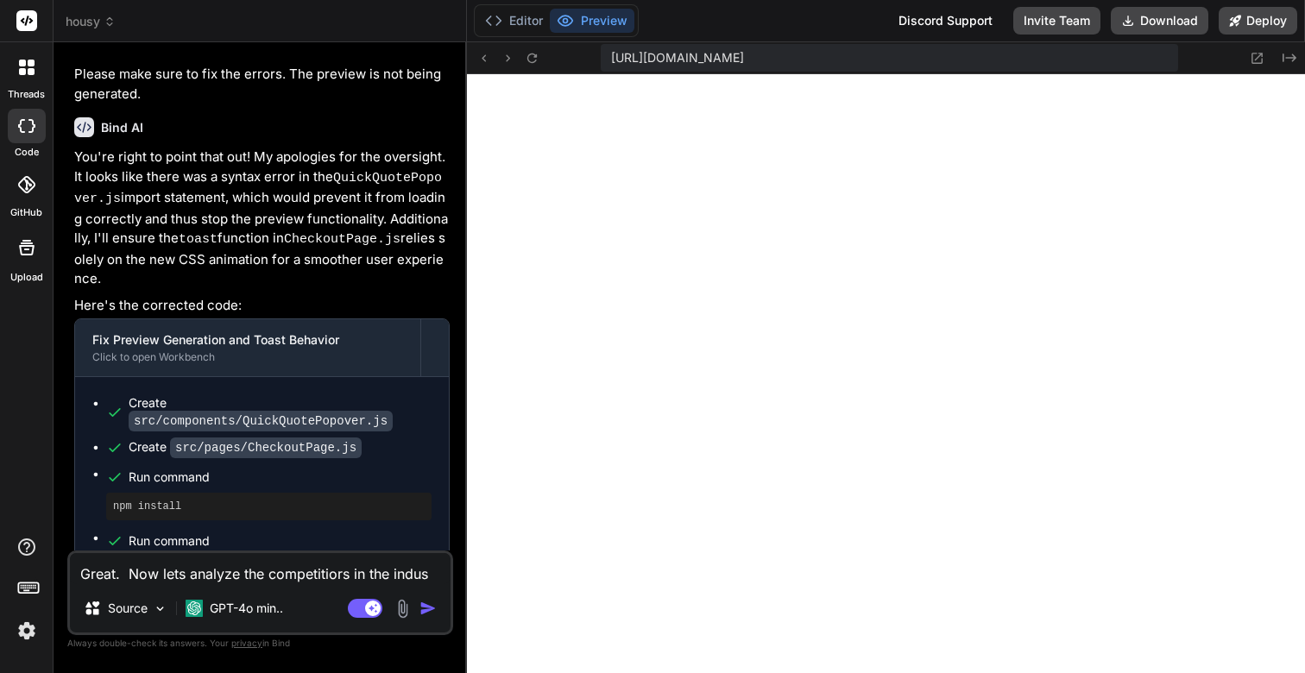
type textarea "Great. Now lets analyze the competitiors in the indust"
type textarea "x"
type textarea "Great. Now lets analyze the competitiors in the industr"
type textarea "x"
type textarea "Great. Now lets analyze the competitiors in the industry"
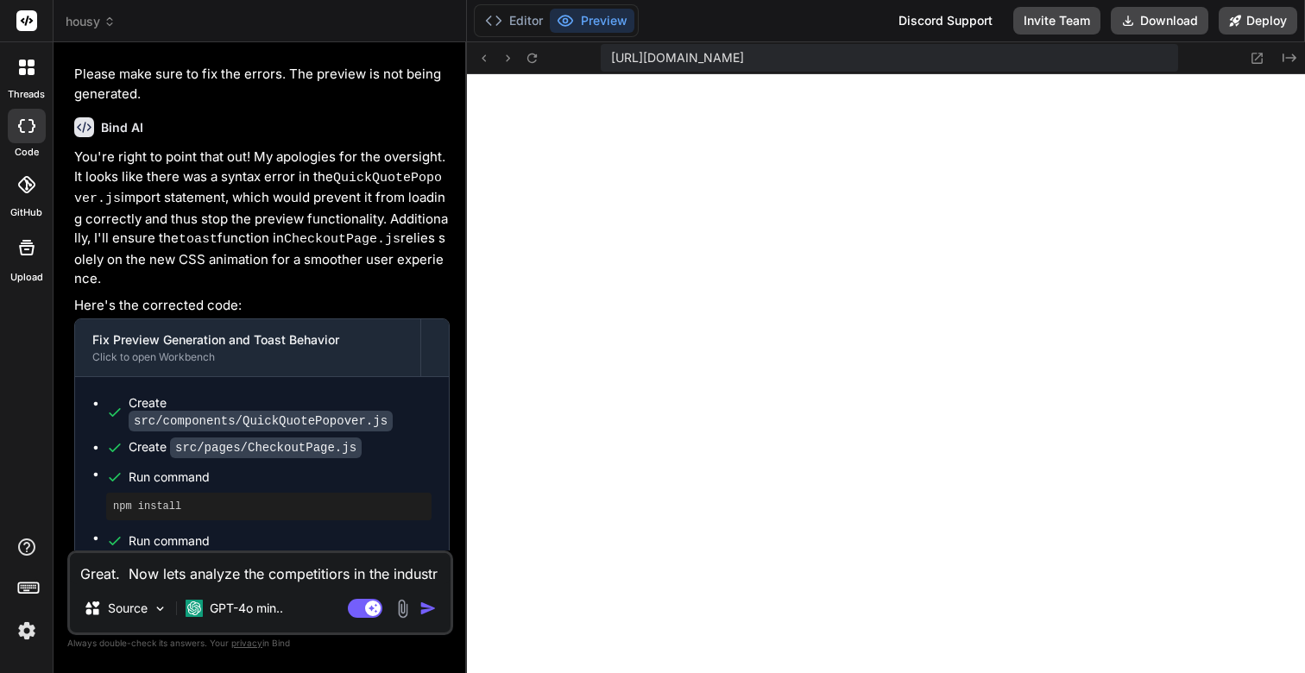
type textarea "x"
type textarea "Great. Now lets analyze the competitiors in the industry"
type textarea "x"
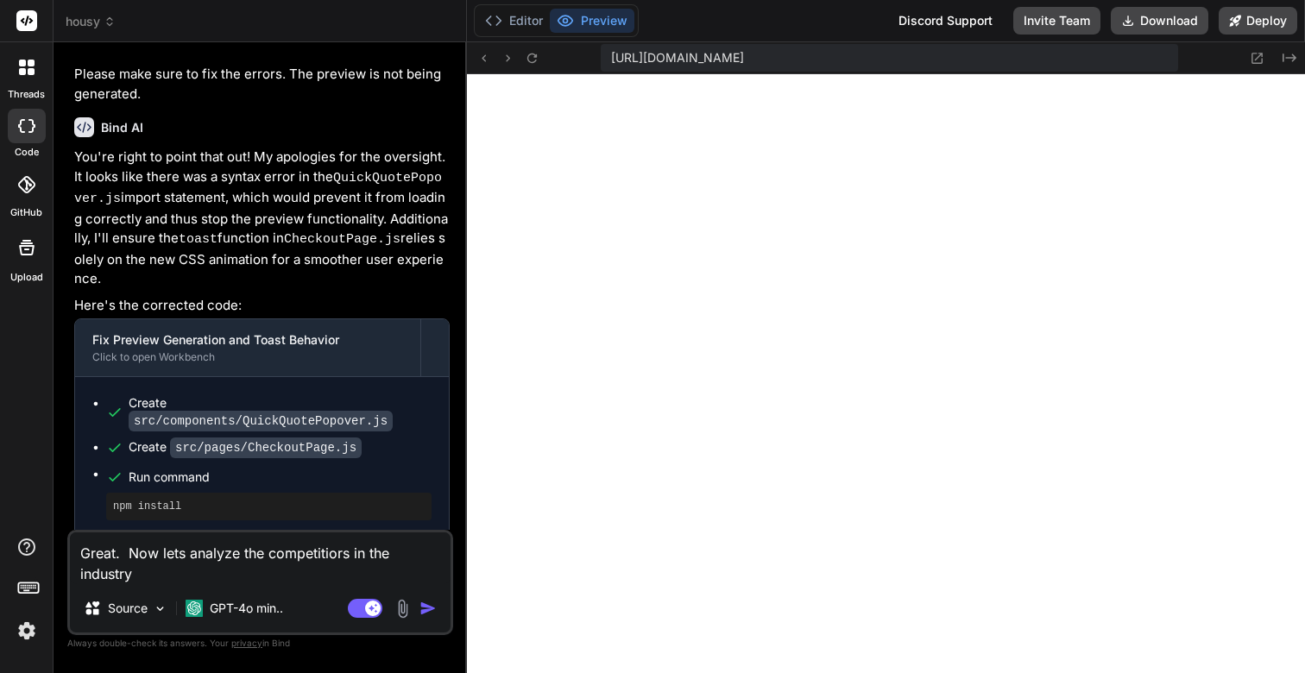
type textarea "Great. Now lets analyze the competitiors in the industry a"
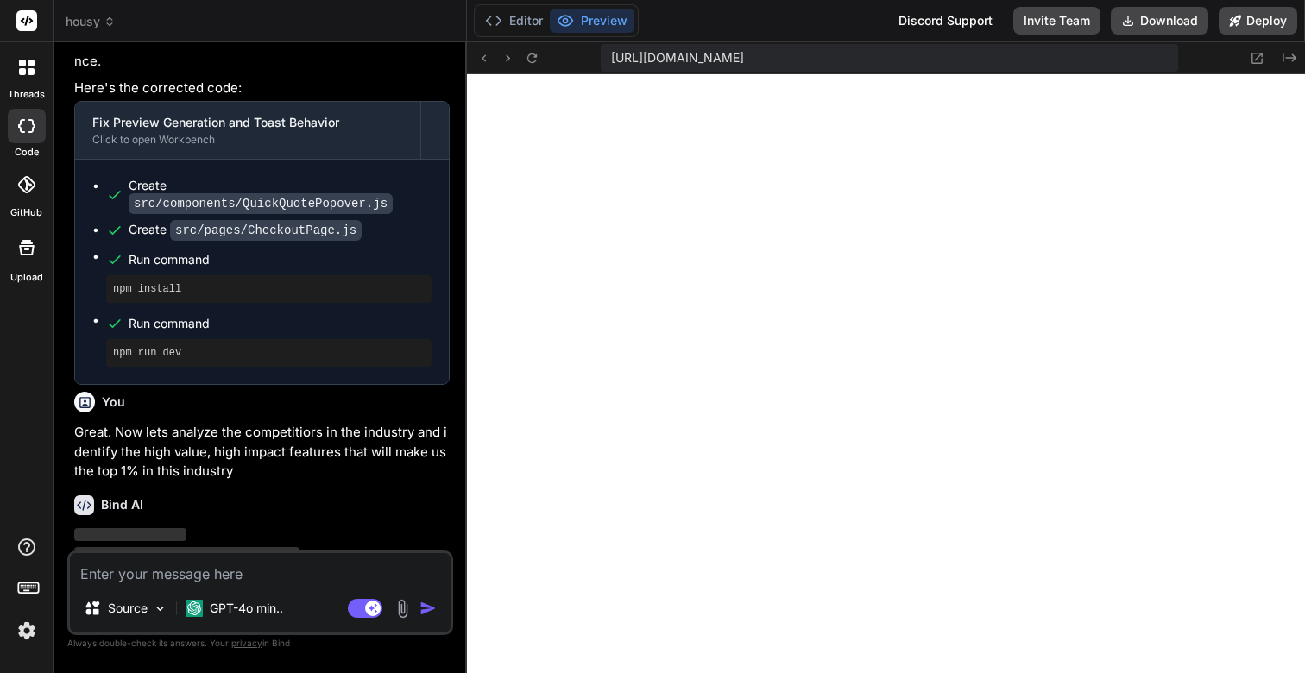
scroll to position [6375, 0]
